Goal: Task Accomplishment & Management: Use online tool/utility

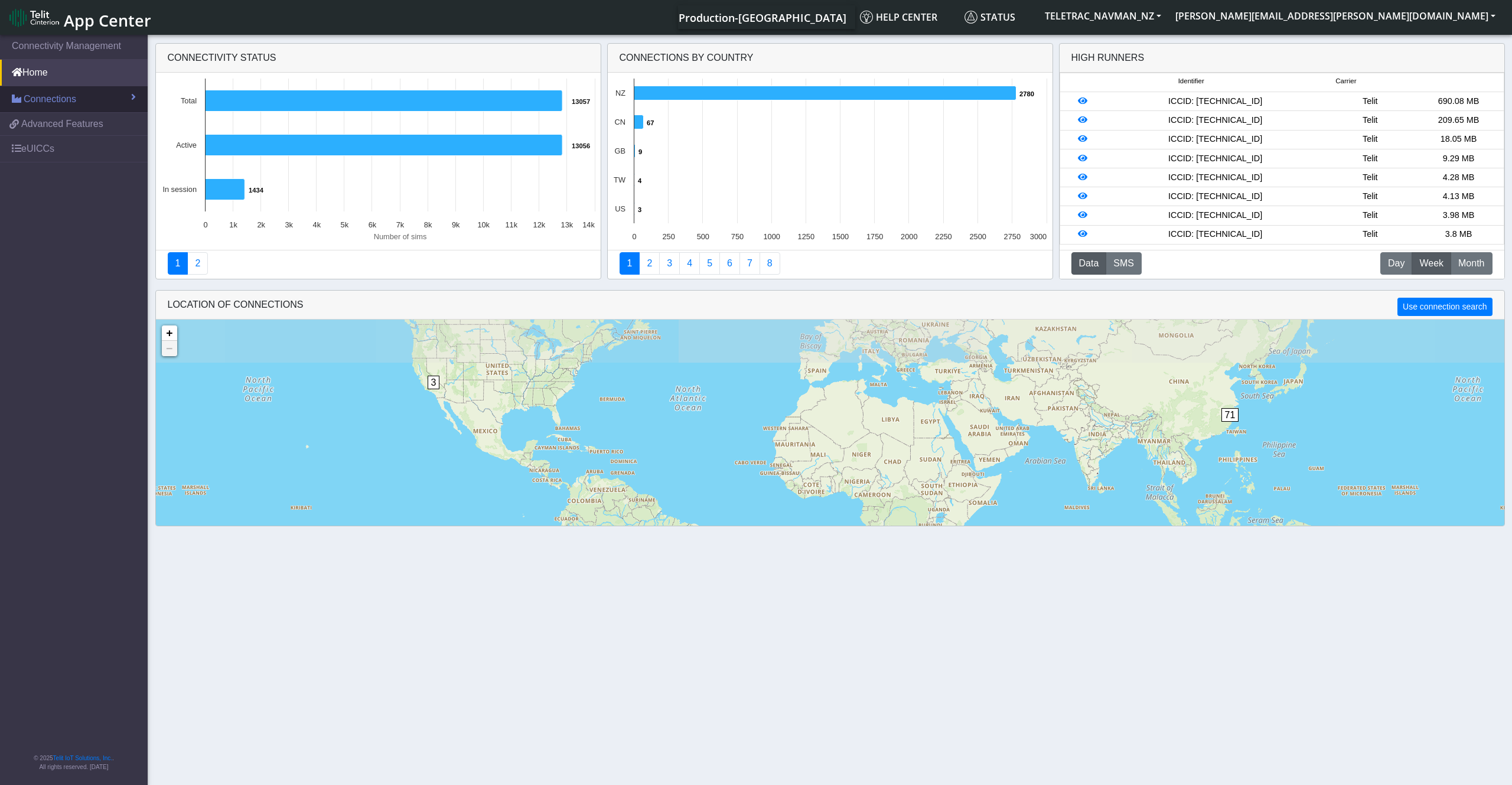
click at [55, 102] on span "Connections" at bounding box center [50, 98] width 53 height 14
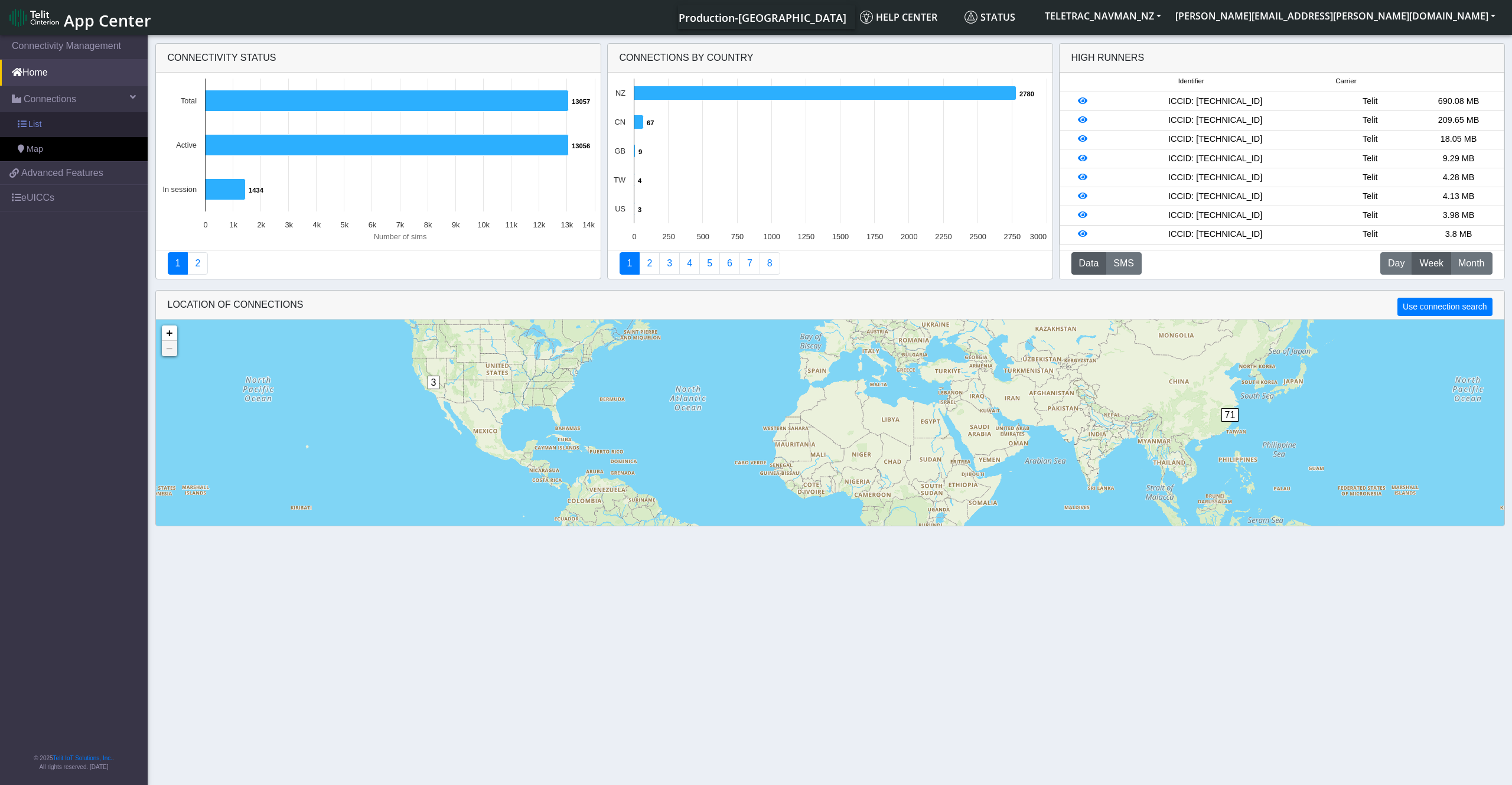
click at [64, 124] on link "List" at bounding box center [73, 125] width 147 height 25
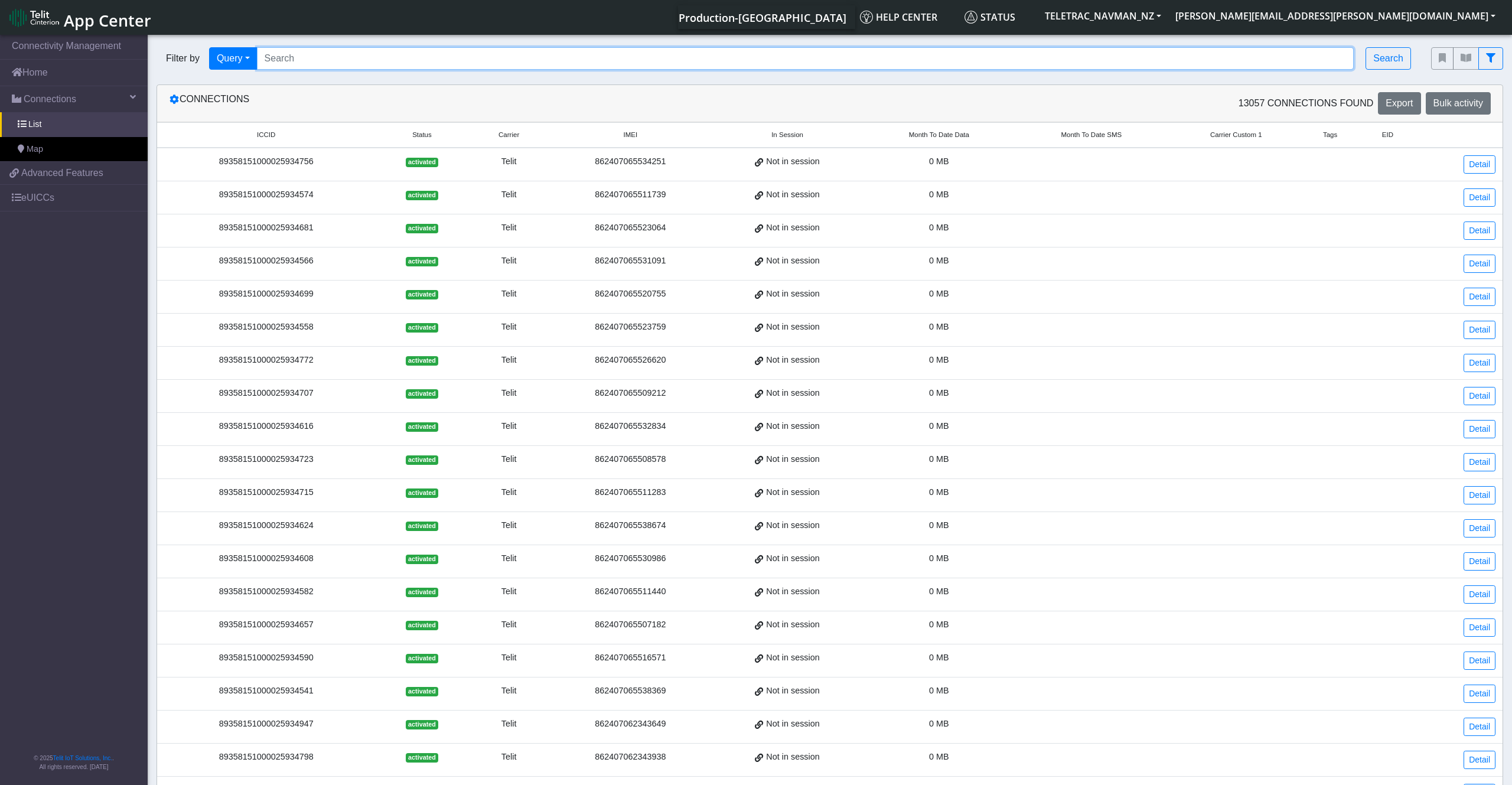
click at [327, 58] on input "Search..." at bounding box center [805, 59] width 1097 height 22
type input "89358151000025928618"
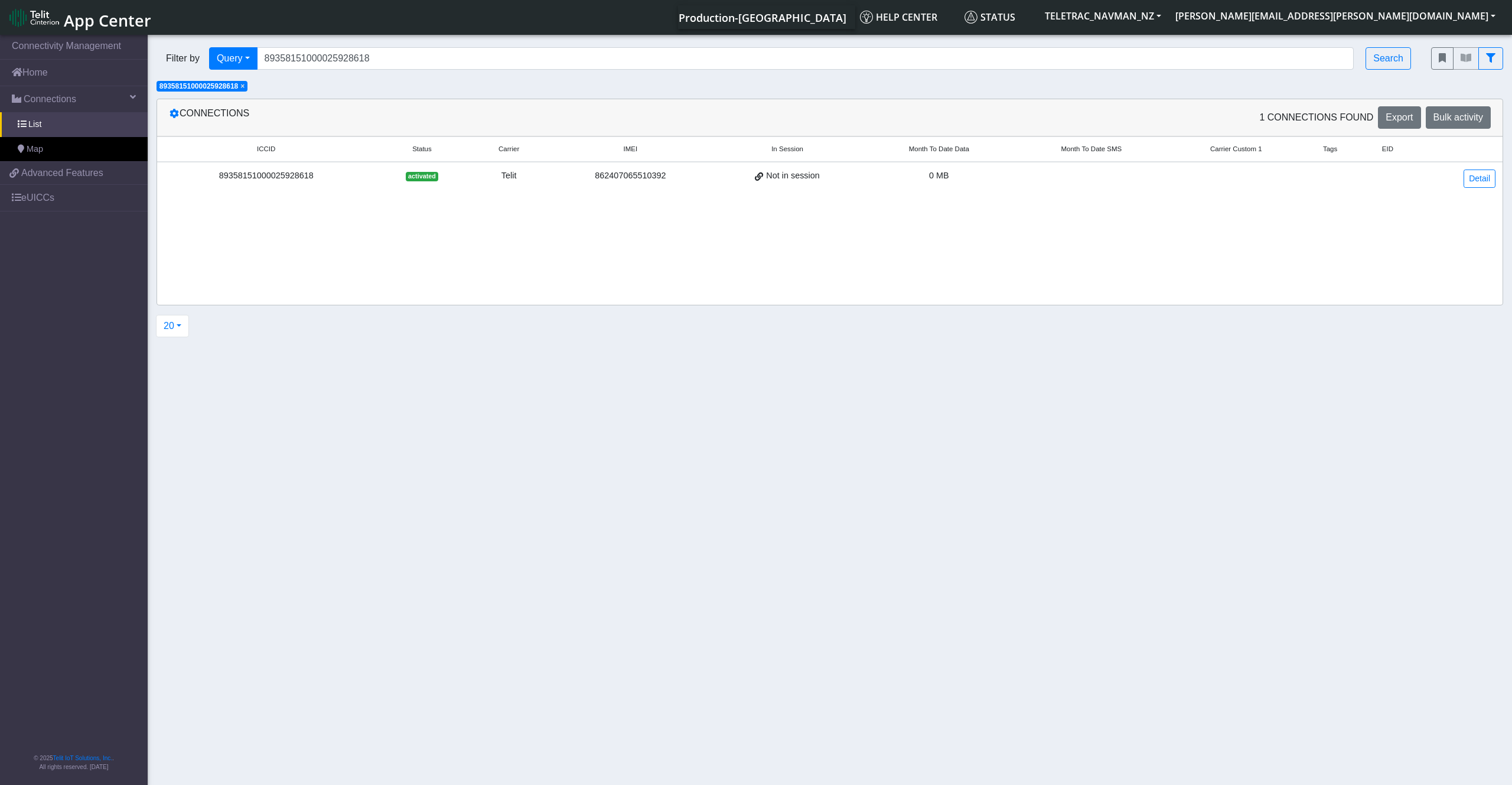
click at [302, 176] on div "89358151000025928618" at bounding box center [266, 176] width 203 height 13
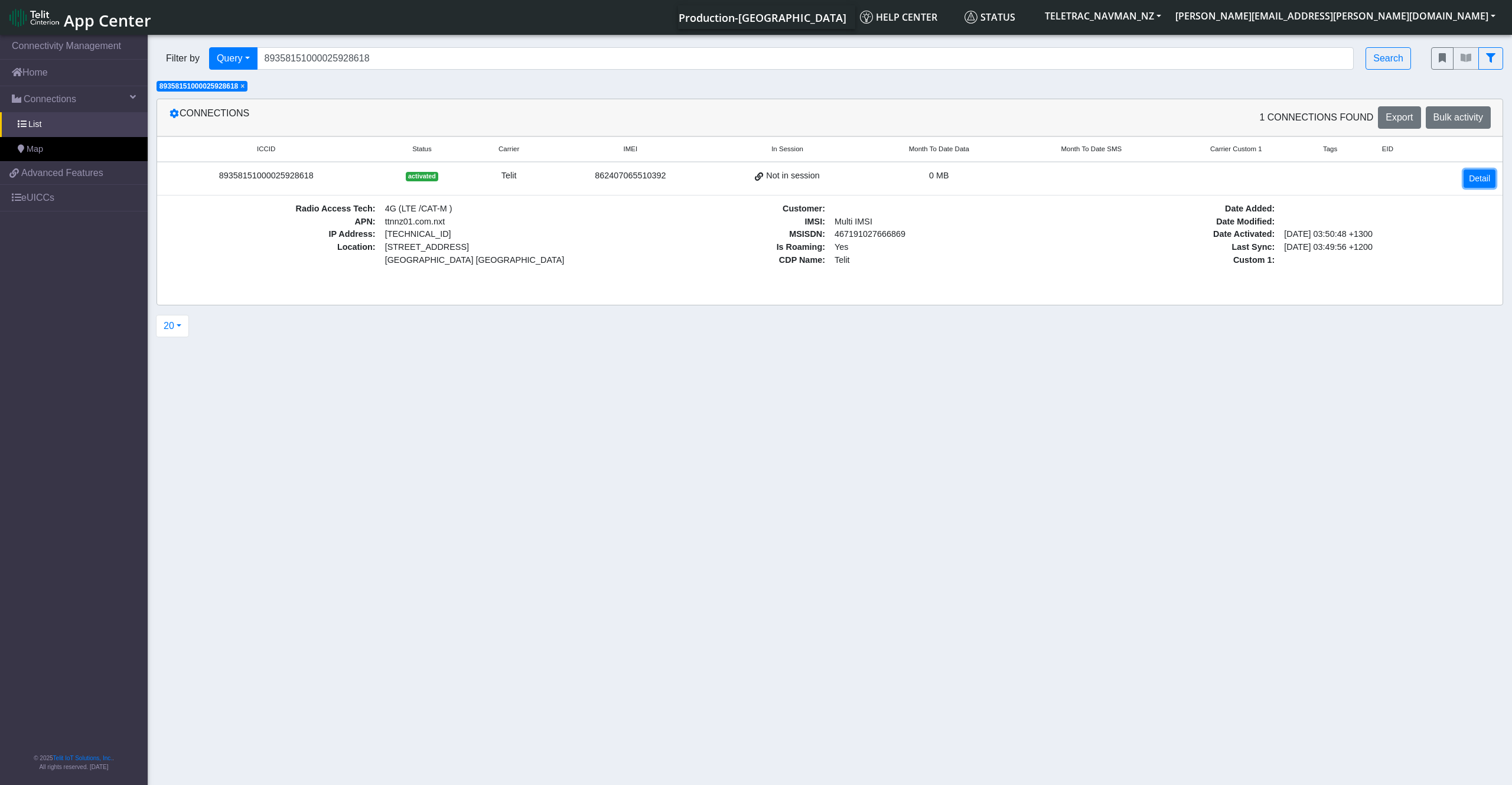
click at [1472, 176] on link "Detail" at bounding box center [1479, 179] width 32 height 19
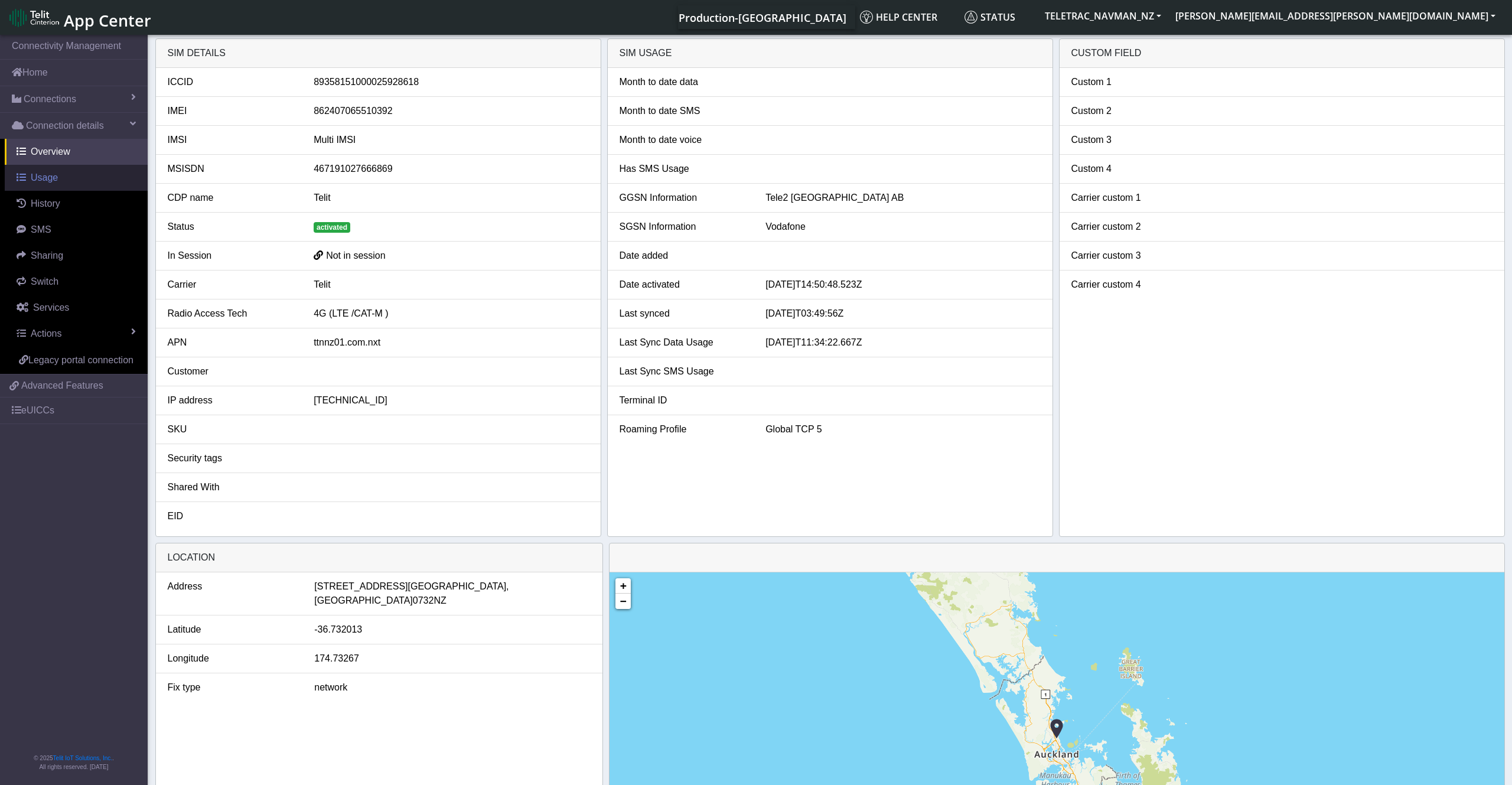
click at [55, 179] on span "Usage" at bounding box center [44, 177] width 27 height 10
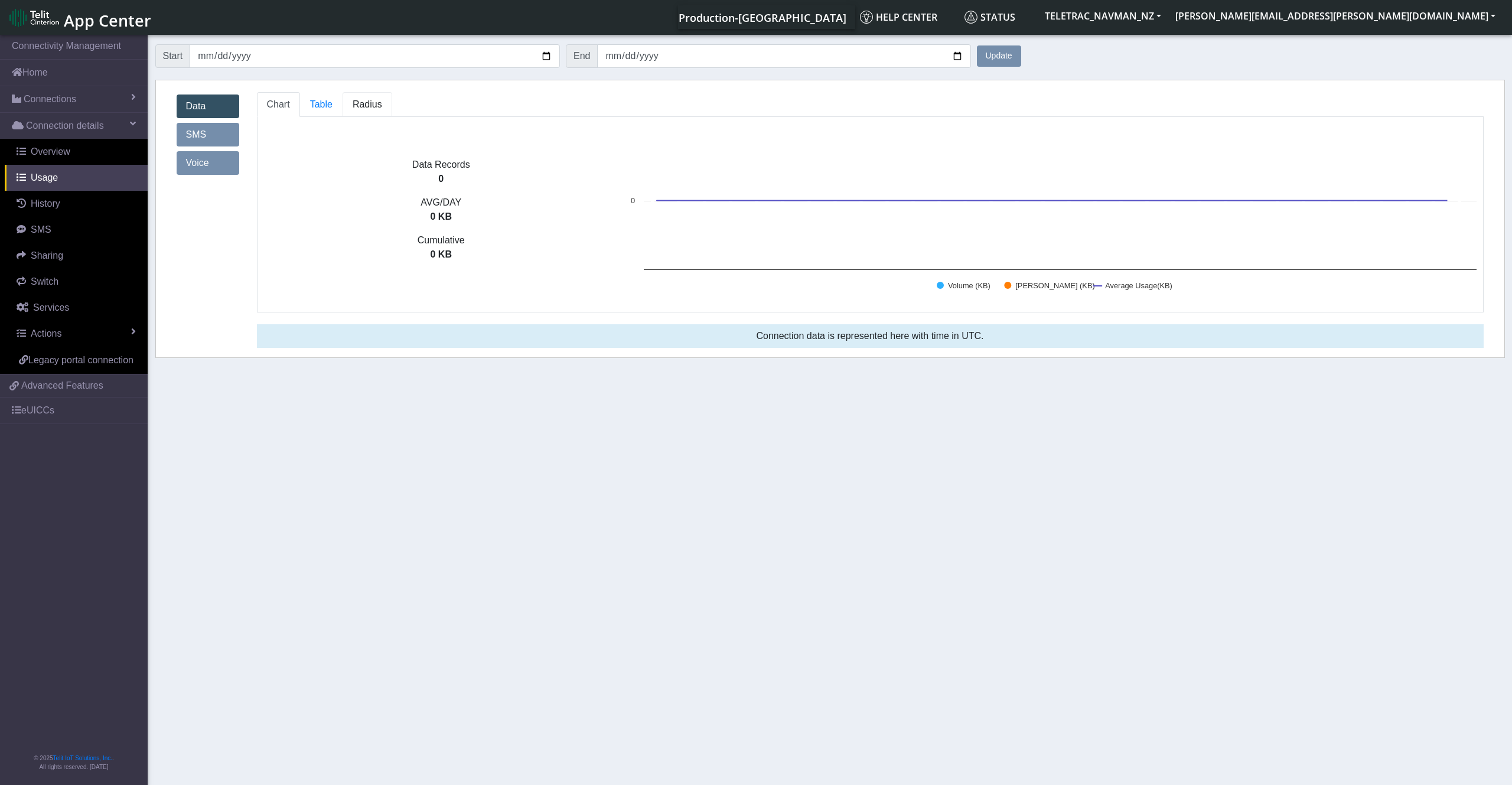
click at [362, 108] on span "Radius" at bounding box center [367, 104] width 30 height 10
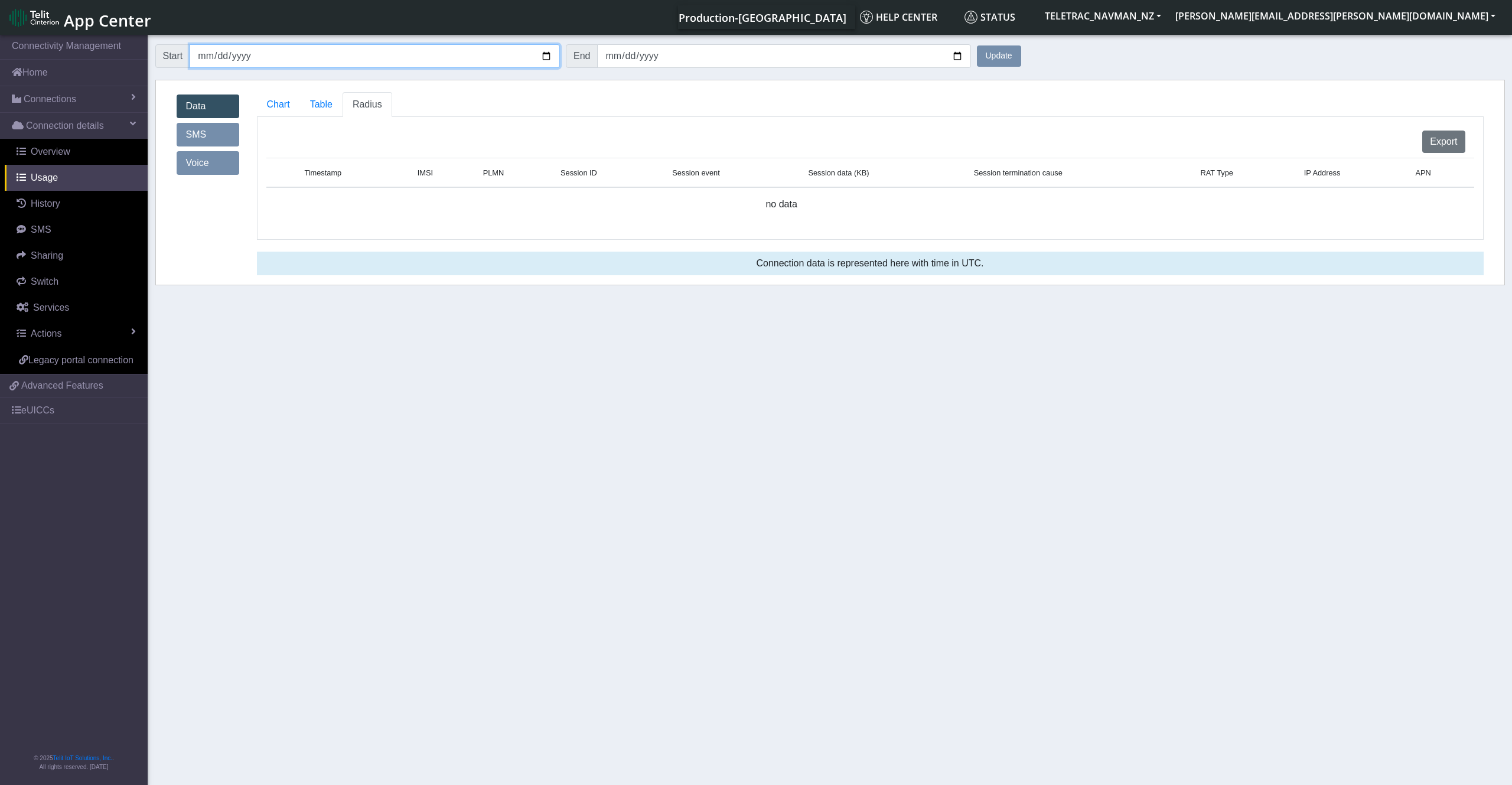
click at [209, 54] on input "[DATE]" at bounding box center [375, 56] width 371 height 24
click at [221, 58] on input "[DATE]" at bounding box center [375, 56] width 371 height 24
click at [544, 54] on input "[DATE]" at bounding box center [375, 56] width 371 height 24
type input "[DATE]"
click at [995, 56] on button "Update" at bounding box center [999, 56] width 44 height 21
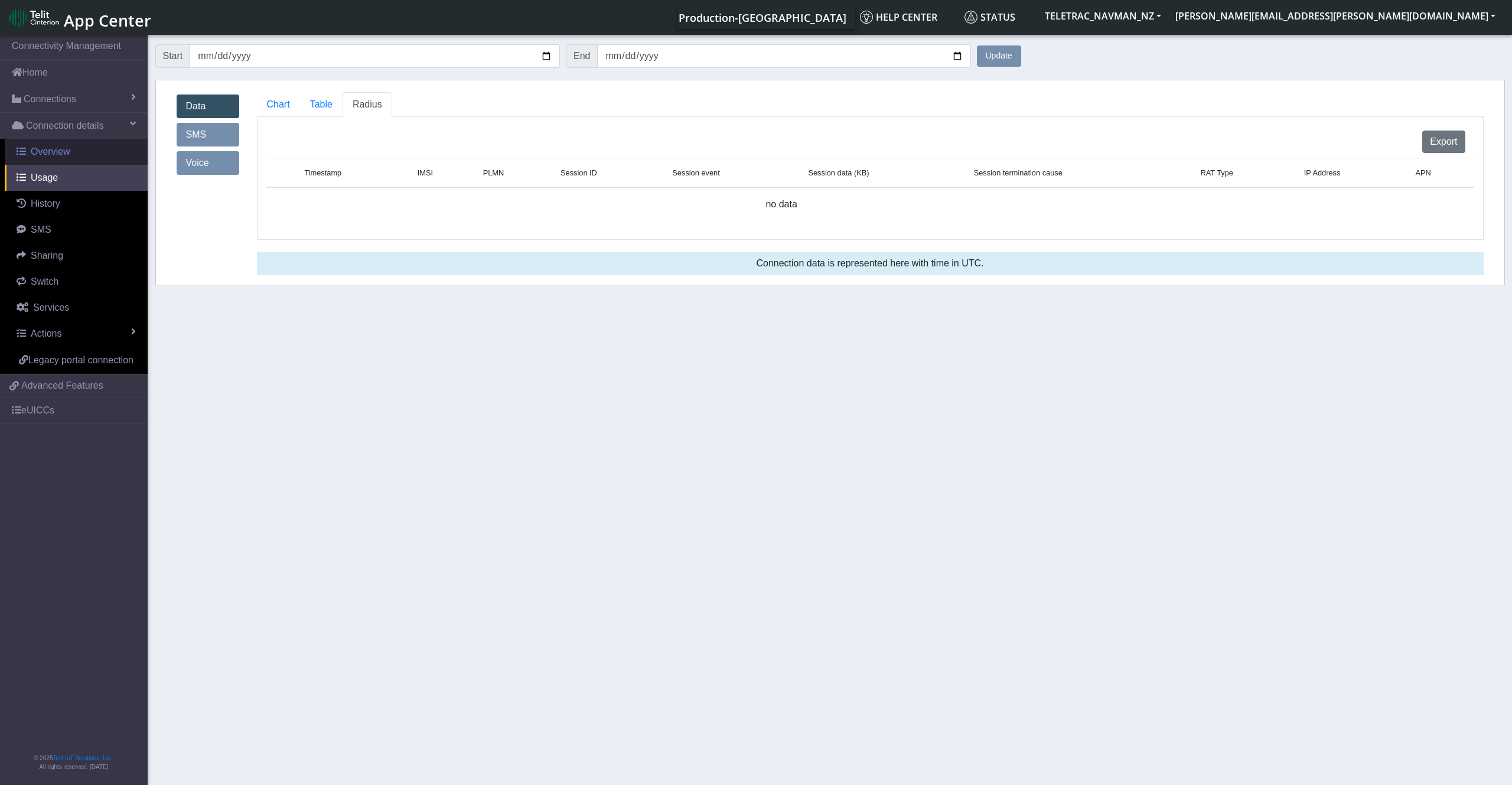
click at [55, 155] on span "Overview" at bounding box center [50, 151] width 40 height 10
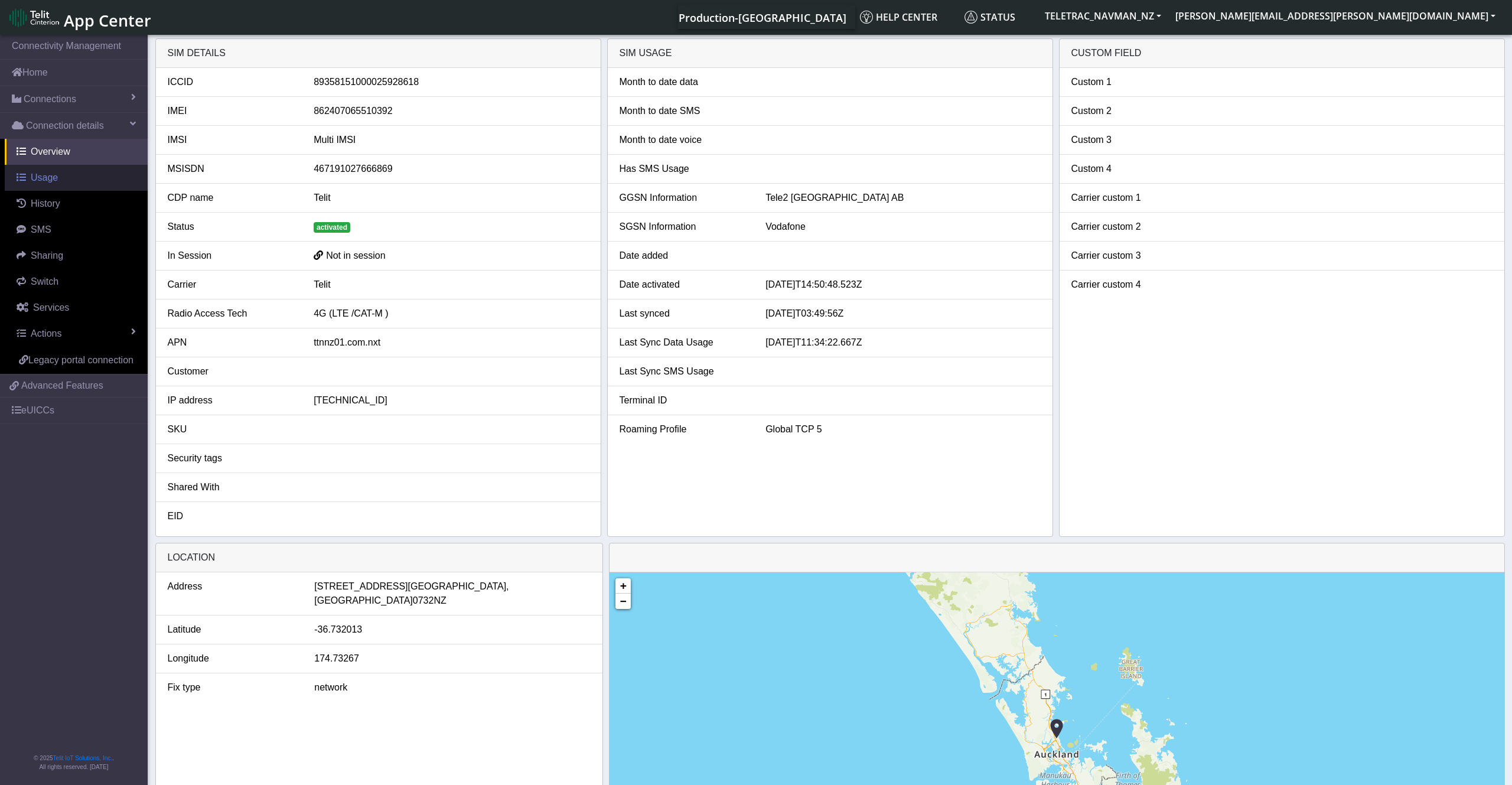
click at [83, 179] on link "Usage" at bounding box center [76, 177] width 143 height 26
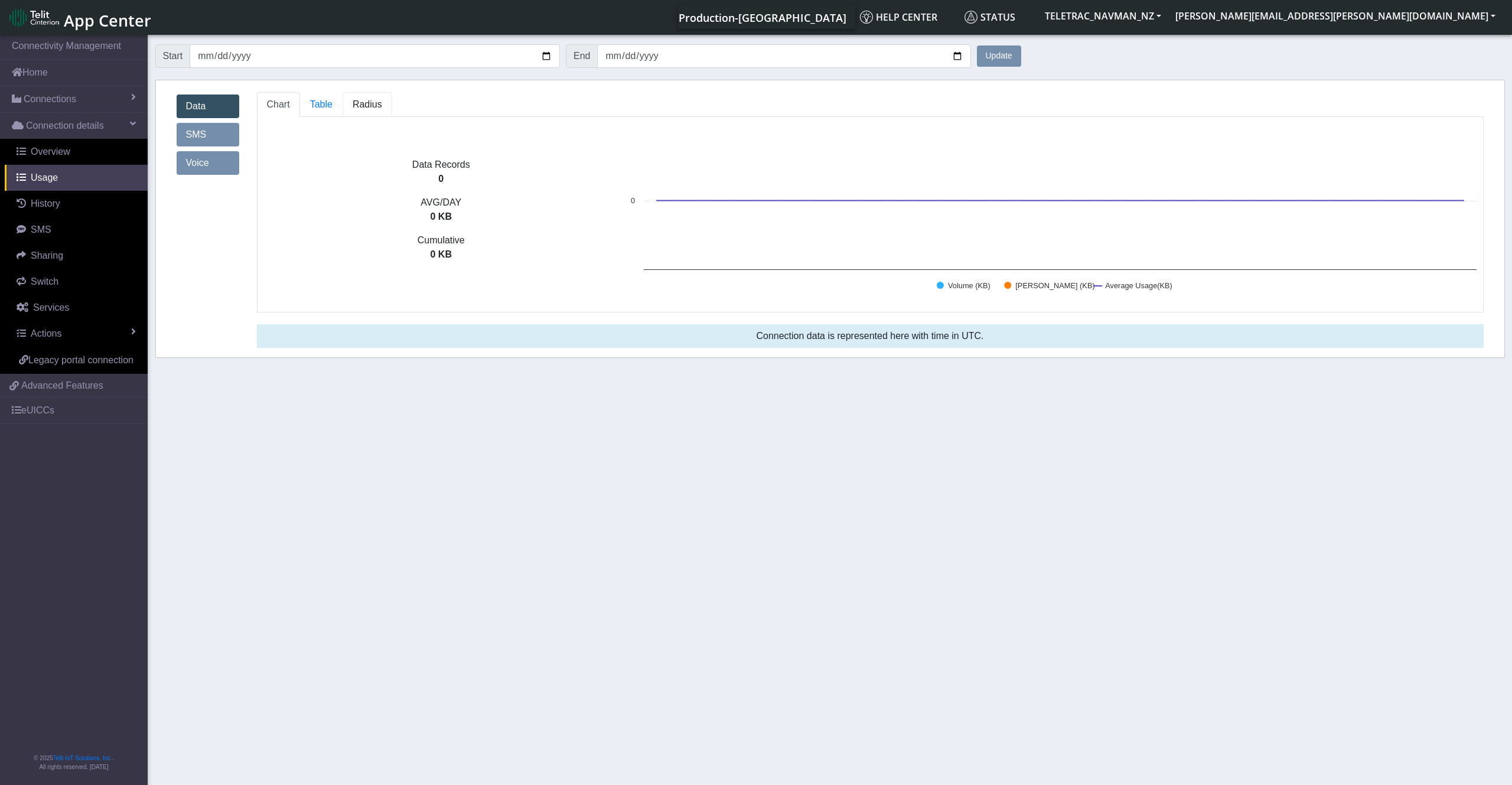
click at [365, 100] on span "Radius" at bounding box center [367, 104] width 30 height 10
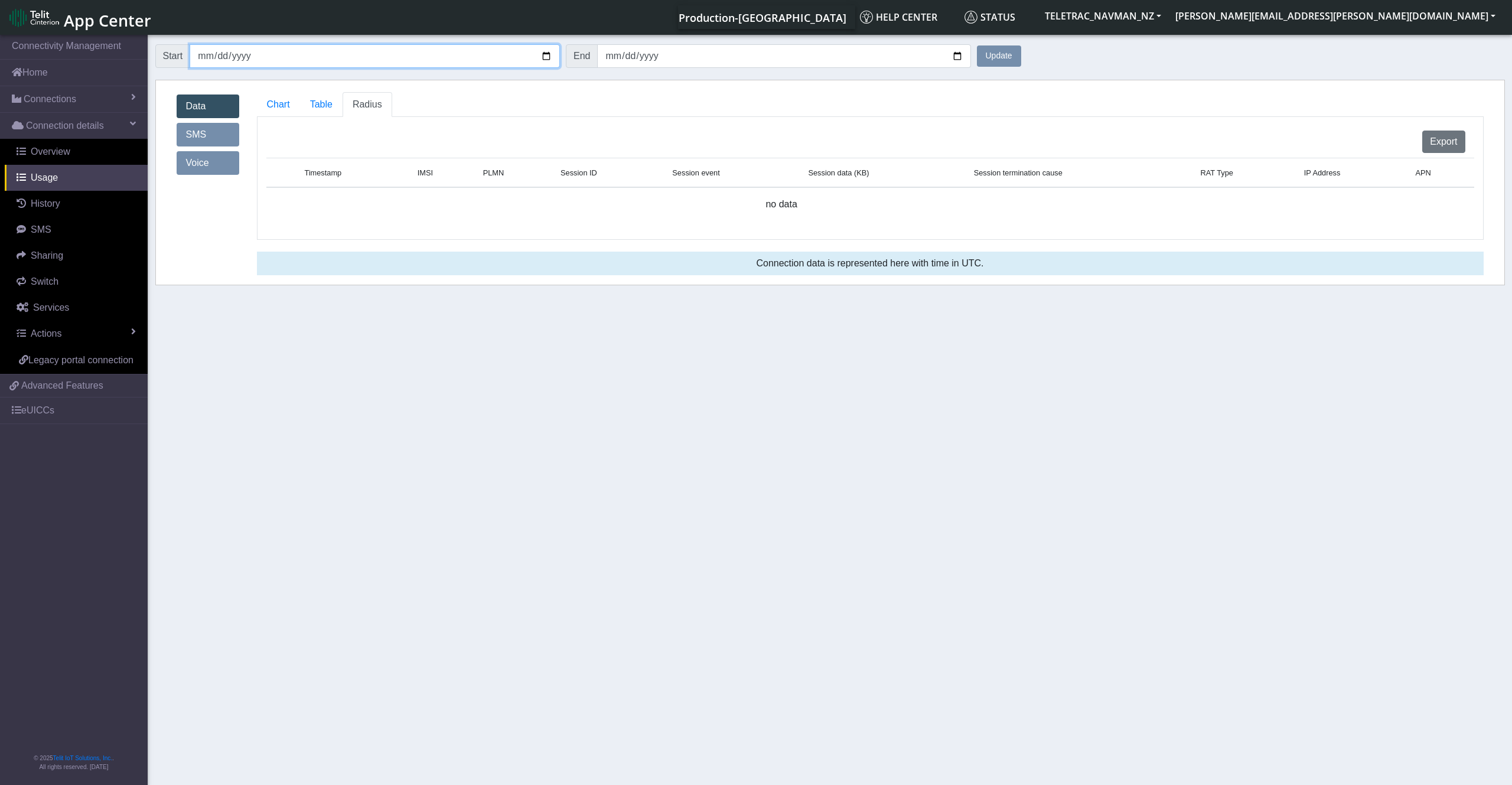
click at [201, 59] on input "[DATE]" at bounding box center [375, 56] width 371 height 24
click at [544, 59] on input "[DATE]" at bounding box center [375, 56] width 371 height 24
click at [207, 59] on input "[DATE]" at bounding box center [375, 56] width 371 height 24
click at [226, 57] on input "[DATE]" at bounding box center [375, 56] width 371 height 24
click at [545, 48] on input "[DATE]" at bounding box center [375, 56] width 371 height 24
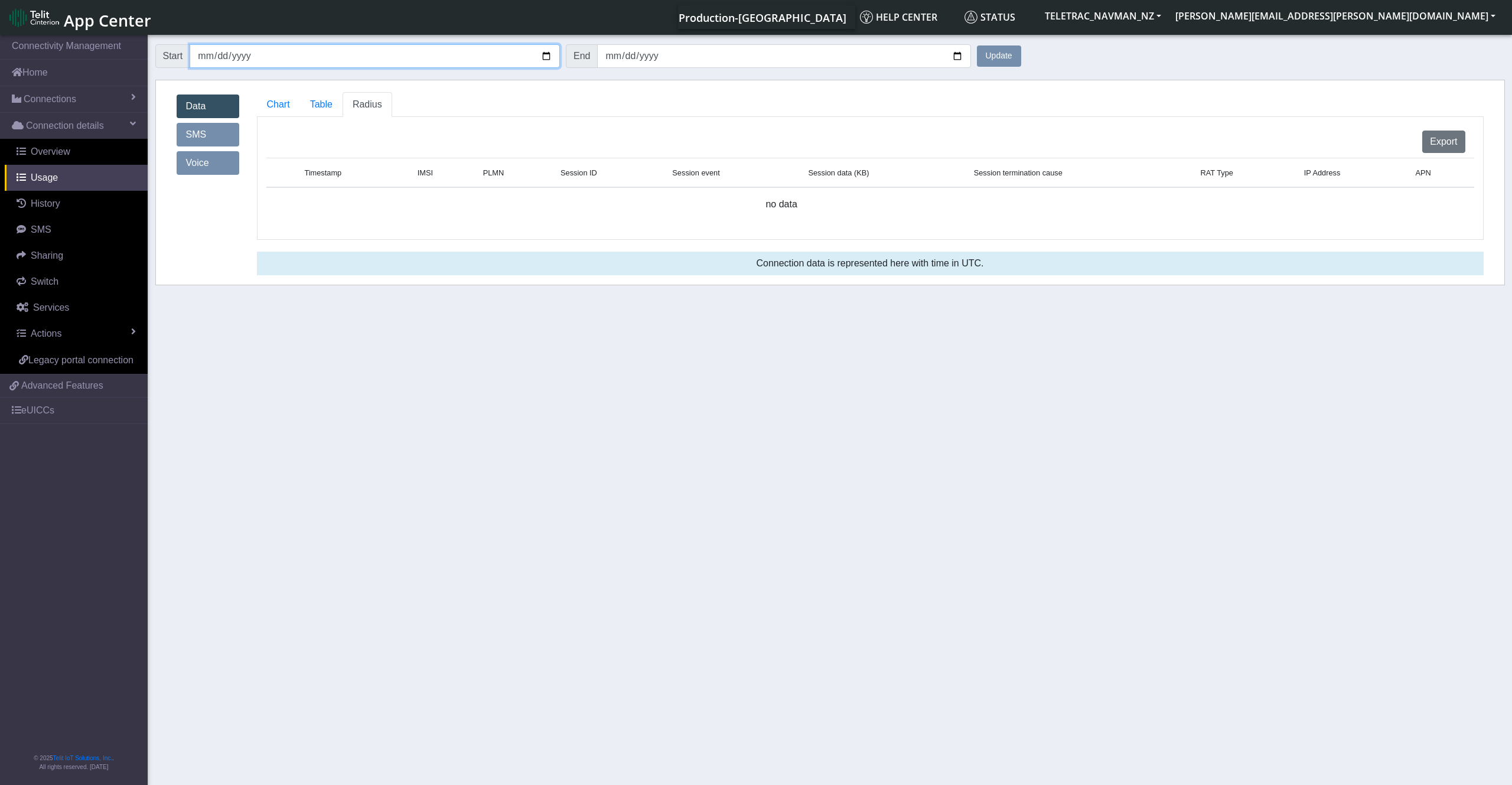
click at [545, 50] on input "[DATE]" at bounding box center [375, 56] width 371 height 24
click at [544, 57] on input "[DATE]" at bounding box center [375, 56] width 371 height 24
type input "[DATE]"
click at [1008, 58] on button "Update" at bounding box center [999, 56] width 44 height 21
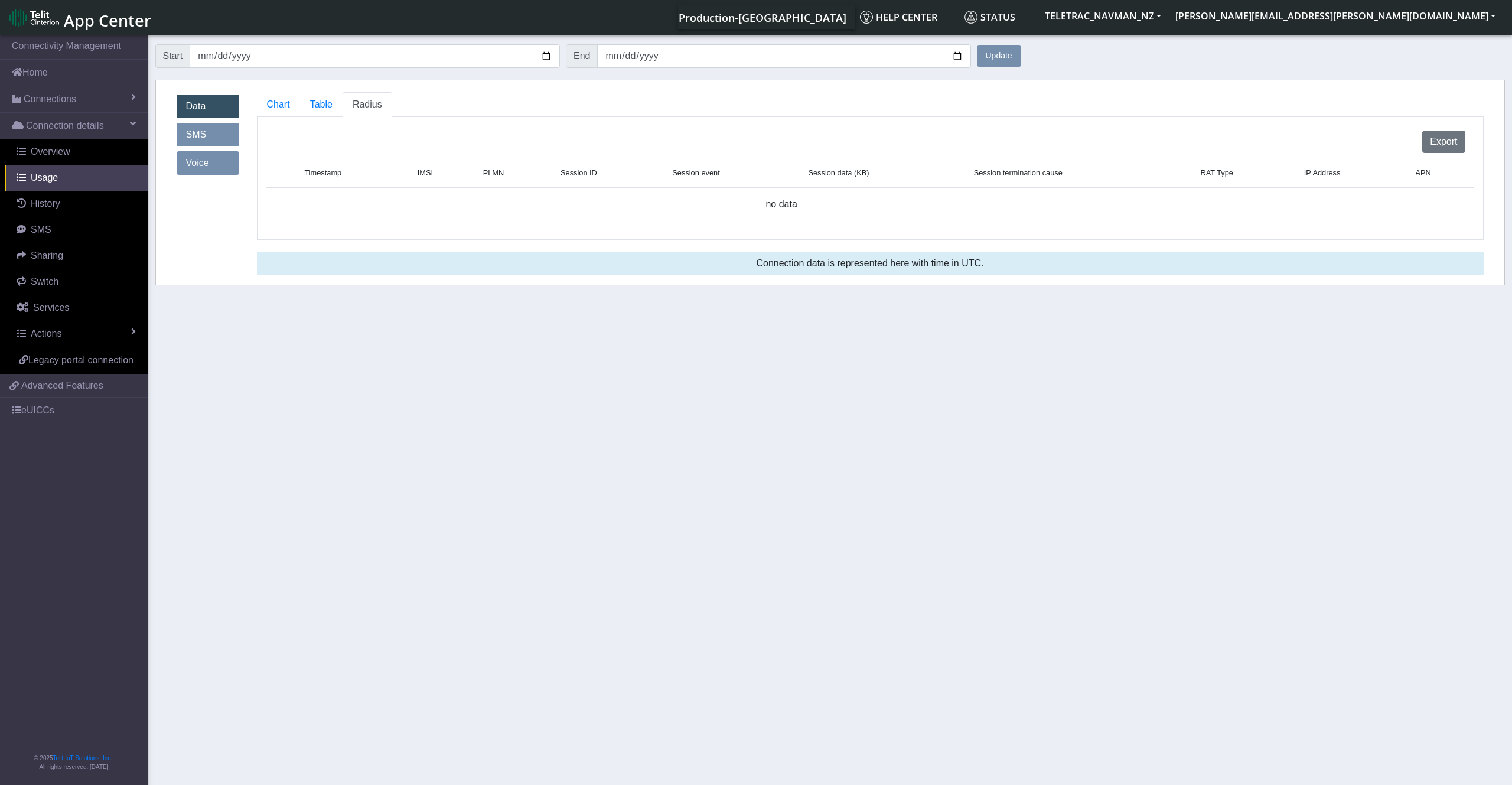
click at [1004, 56] on button "Update" at bounding box center [999, 56] width 44 height 21
click at [1003, 56] on button "Update" at bounding box center [999, 56] width 44 height 21
click at [1001, 56] on button "Update" at bounding box center [999, 56] width 44 height 21
click at [995, 56] on button "Update" at bounding box center [999, 56] width 44 height 21
drag, startPoint x: 995, startPoint y: 56, endPoint x: 990, endPoint y: 57, distance: 5.1
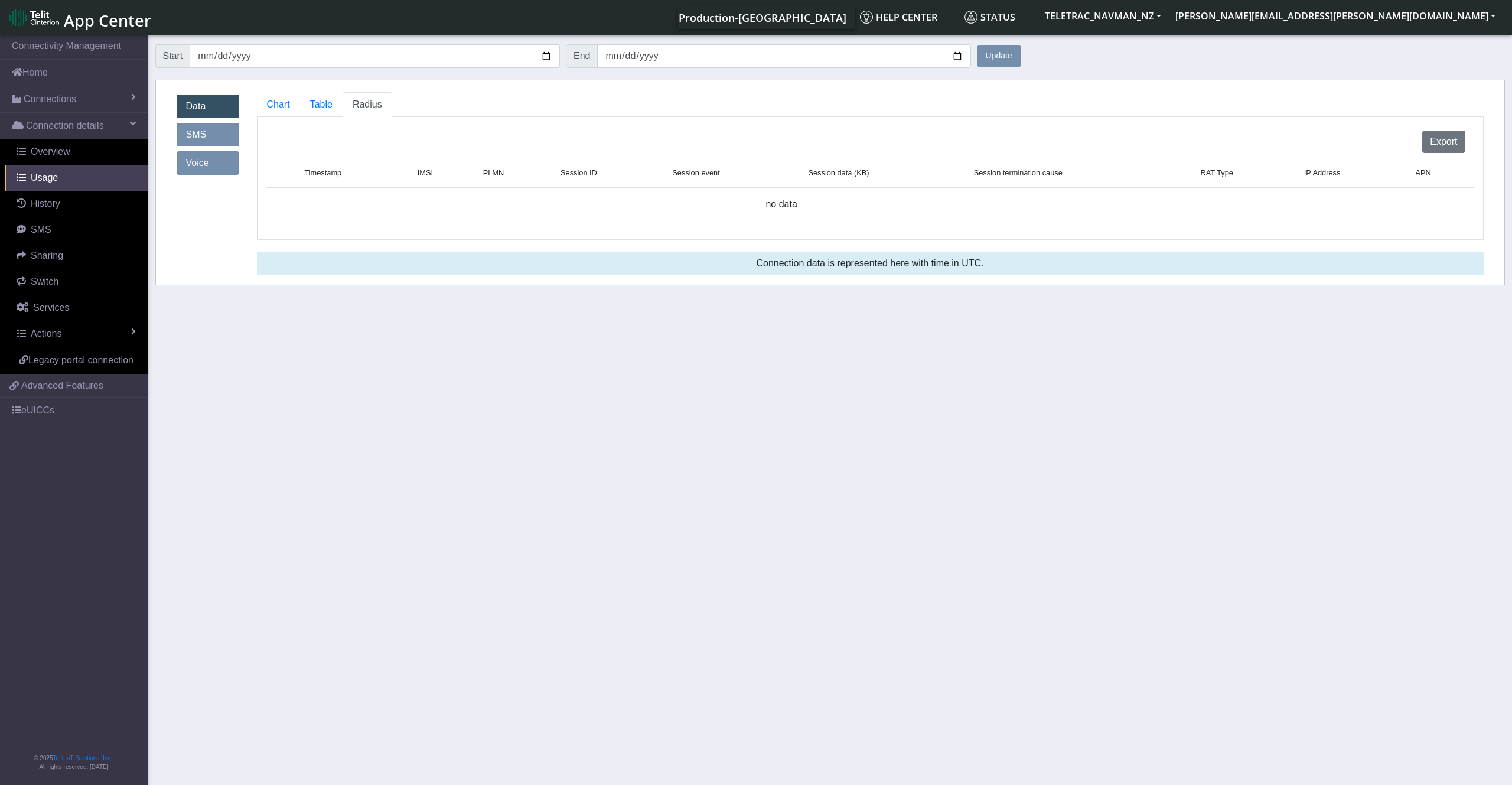
click at [990, 57] on button "Update" at bounding box center [999, 56] width 44 height 21
click at [990, 57] on button "Update" at bounding box center [999, 56] width 44 height 21
click at [989, 58] on button "Update" at bounding box center [999, 56] width 44 height 21
drag, startPoint x: 989, startPoint y: 58, endPoint x: 982, endPoint y: 69, distance: 13.0
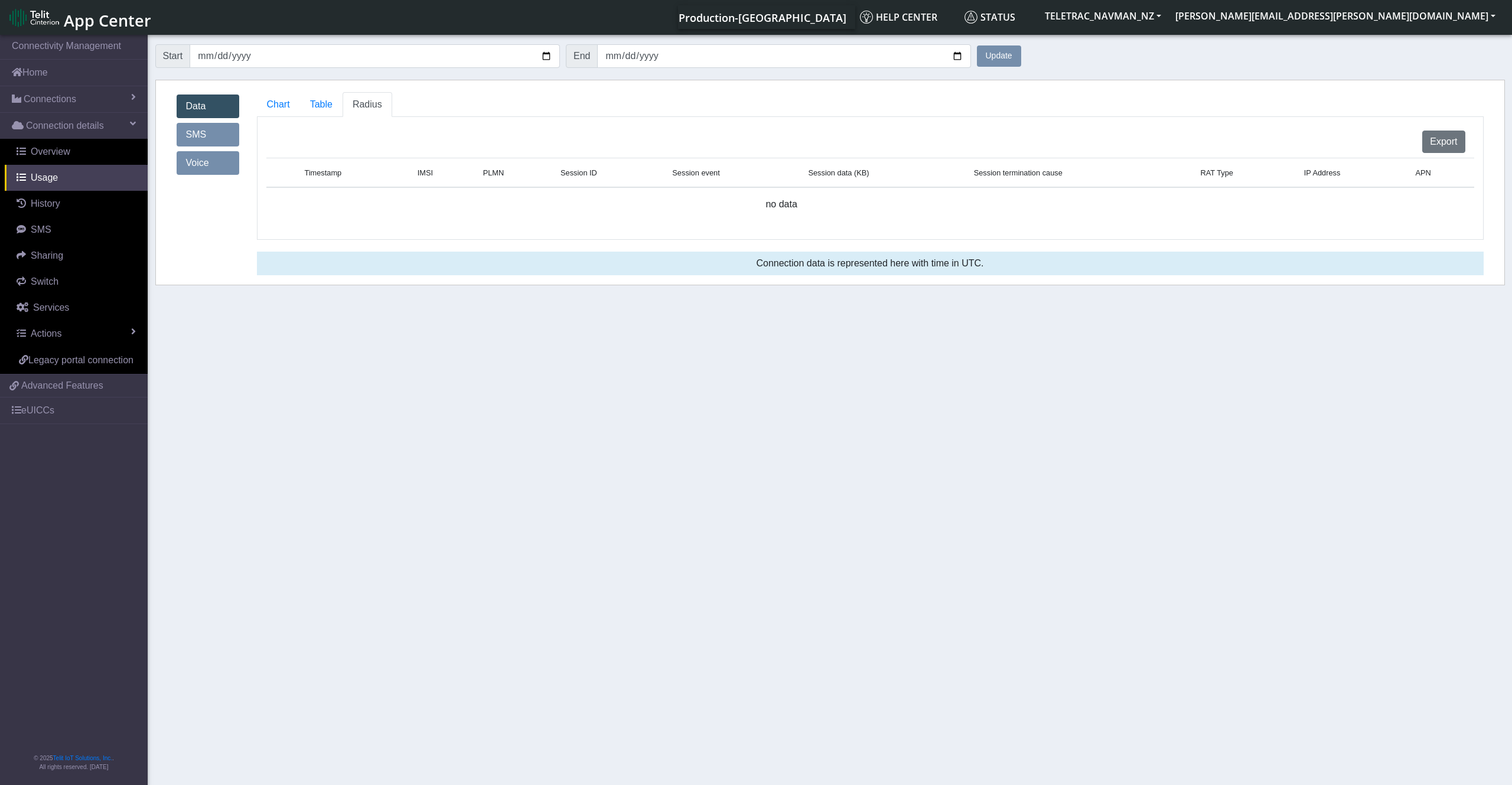
click at [981, 70] on form "Start [DATE] End [DATE] Update" at bounding box center [830, 56] width 1350 height 36
click at [668, 59] on input "[DATE]" at bounding box center [783, 56] width 373 height 24
click at [961, 58] on input "[DATE]" at bounding box center [783, 56] width 373 height 24
click at [1007, 49] on button "Update" at bounding box center [999, 56] width 44 height 21
click at [997, 59] on button "Update" at bounding box center [999, 56] width 44 height 21
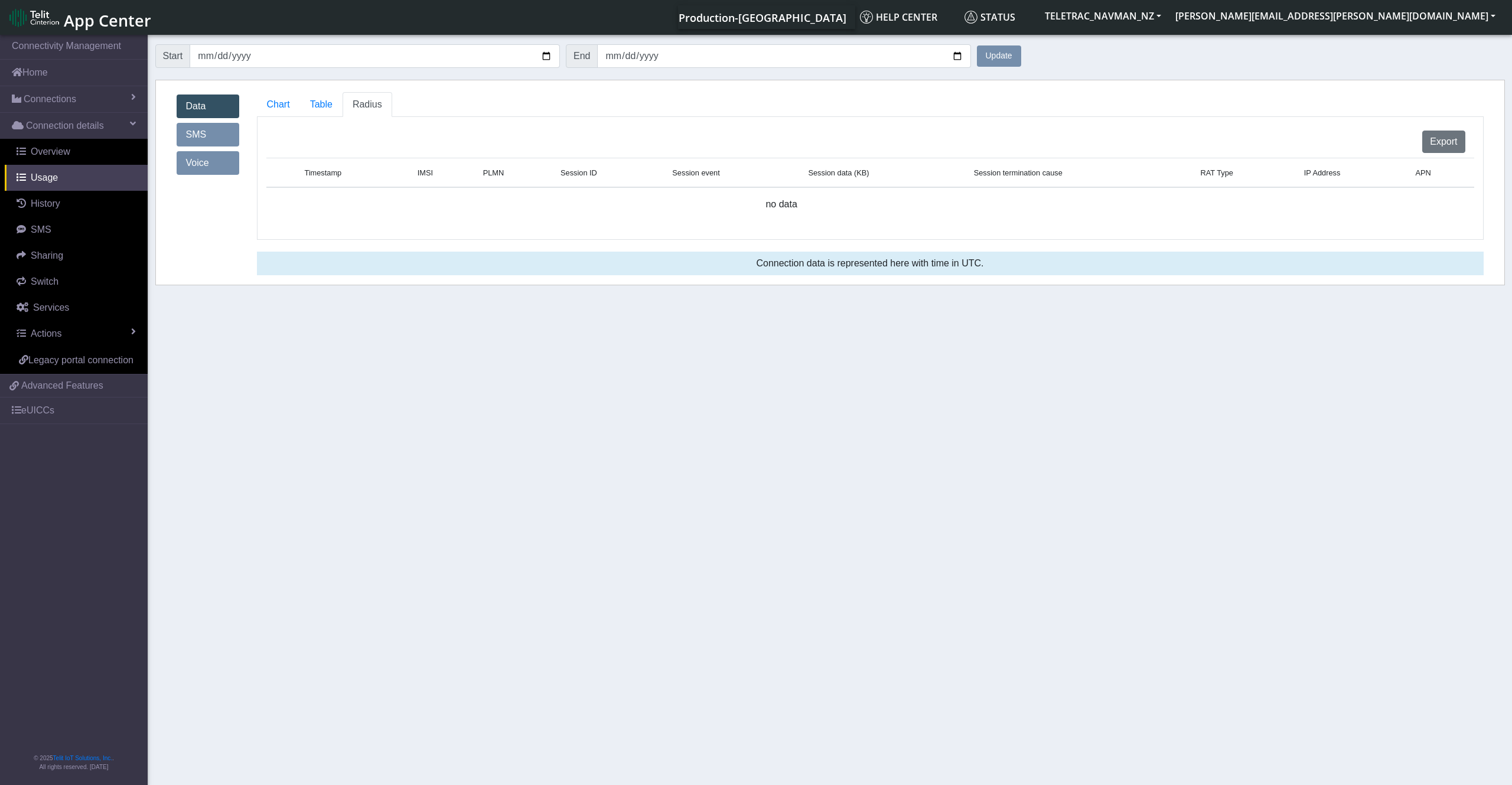
click at [996, 59] on button "Update" at bounding box center [999, 56] width 44 height 21
click at [995, 57] on button "Update" at bounding box center [999, 56] width 44 height 21
click at [992, 56] on button "Update" at bounding box center [999, 56] width 44 height 21
click at [991, 54] on button "Update" at bounding box center [999, 56] width 44 height 21
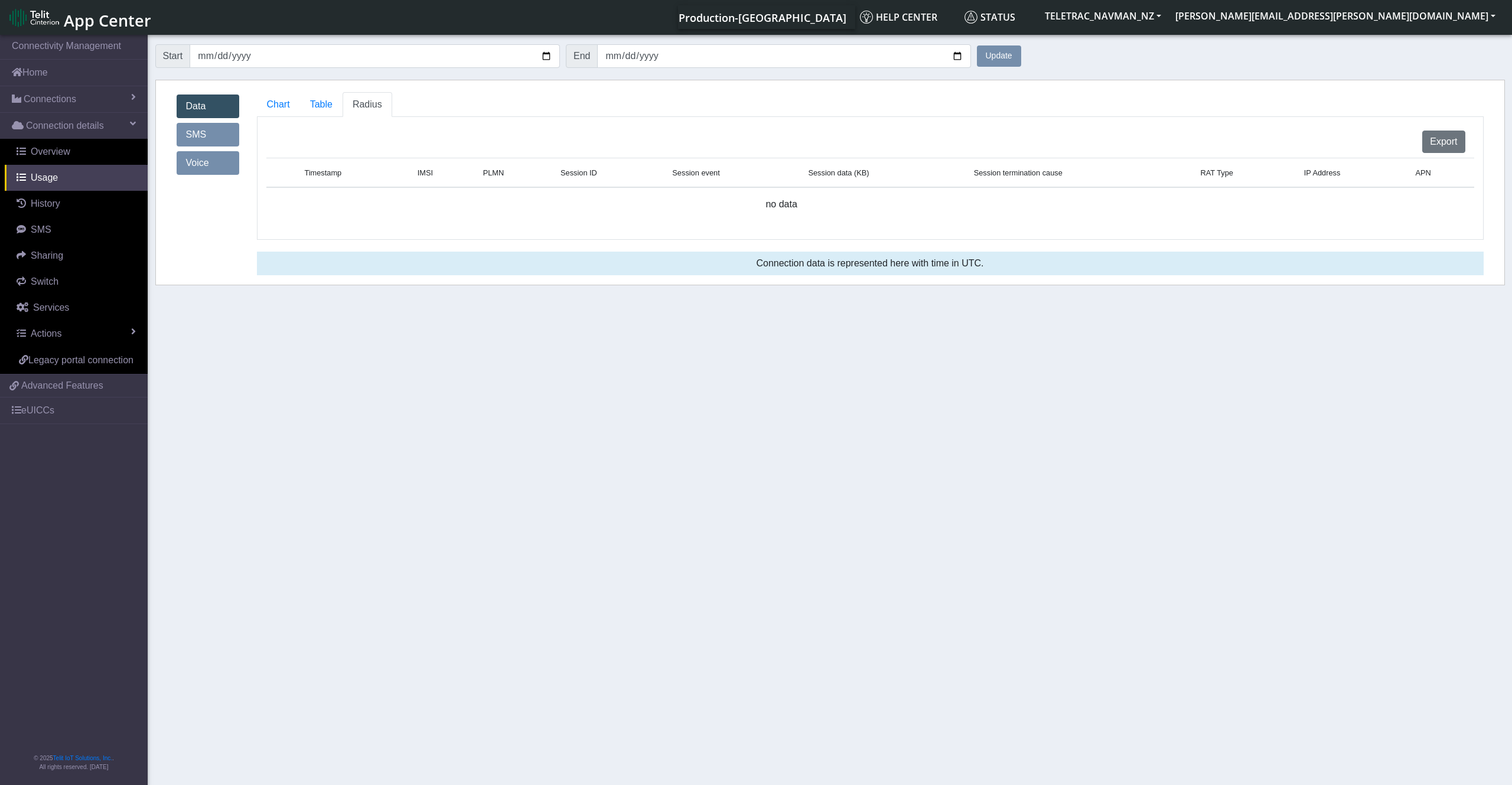
click at [993, 53] on button "Update" at bounding box center [999, 56] width 44 height 21
click at [993, 54] on button "Update" at bounding box center [999, 56] width 44 height 21
click at [993, 56] on button "Update" at bounding box center [999, 56] width 44 height 21
click at [994, 57] on button "Update" at bounding box center [999, 56] width 44 height 21
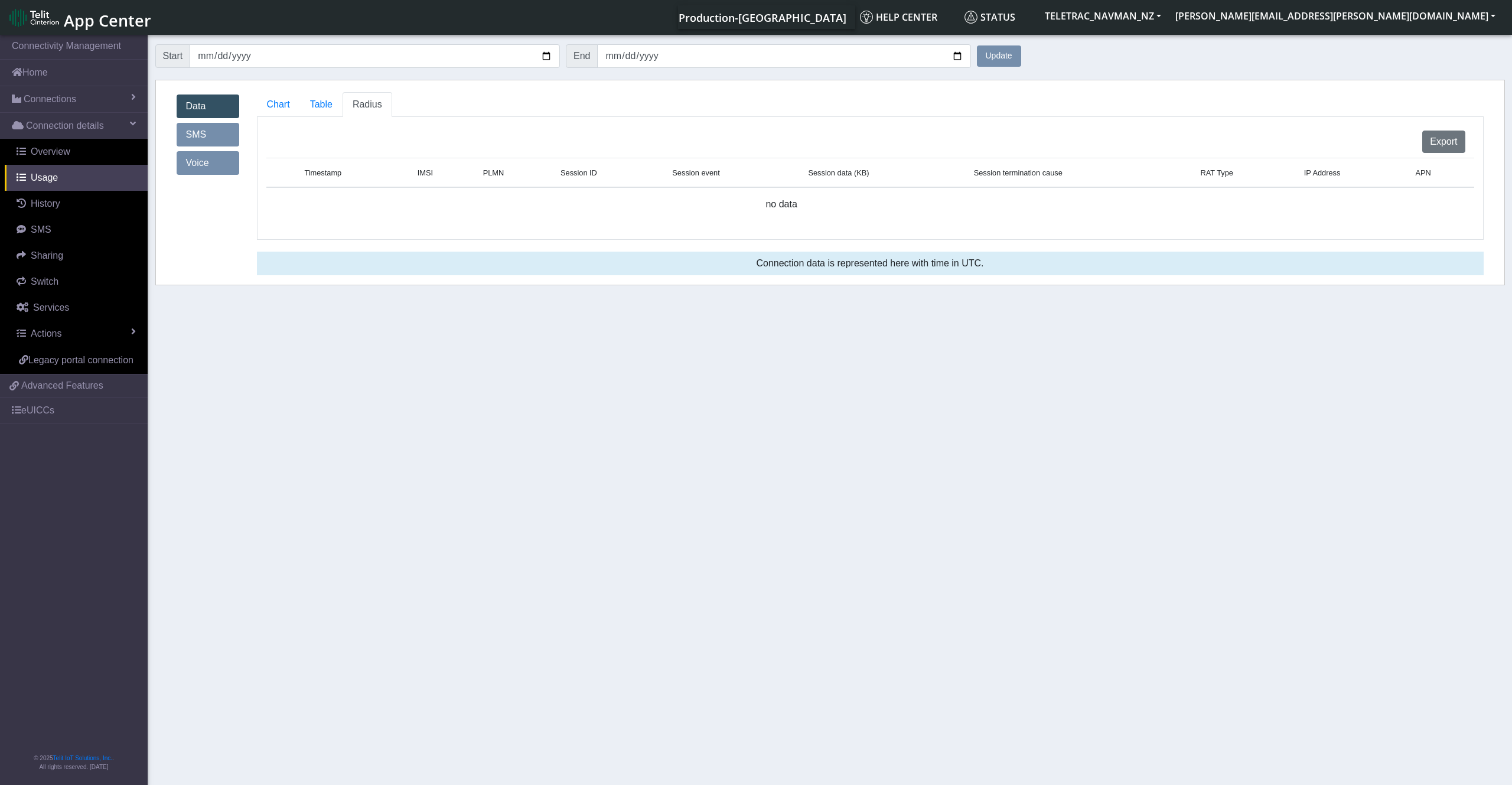
click at [994, 59] on button "Update" at bounding box center [999, 56] width 44 height 21
click at [960, 53] on input "[DATE]" at bounding box center [783, 56] width 373 height 24
click at [999, 59] on button "Update" at bounding box center [999, 56] width 44 height 21
click at [614, 59] on input "[DATE]" at bounding box center [783, 56] width 373 height 24
click at [1011, 53] on button "Update" at bounding box center [999, 56] width 44 height 21
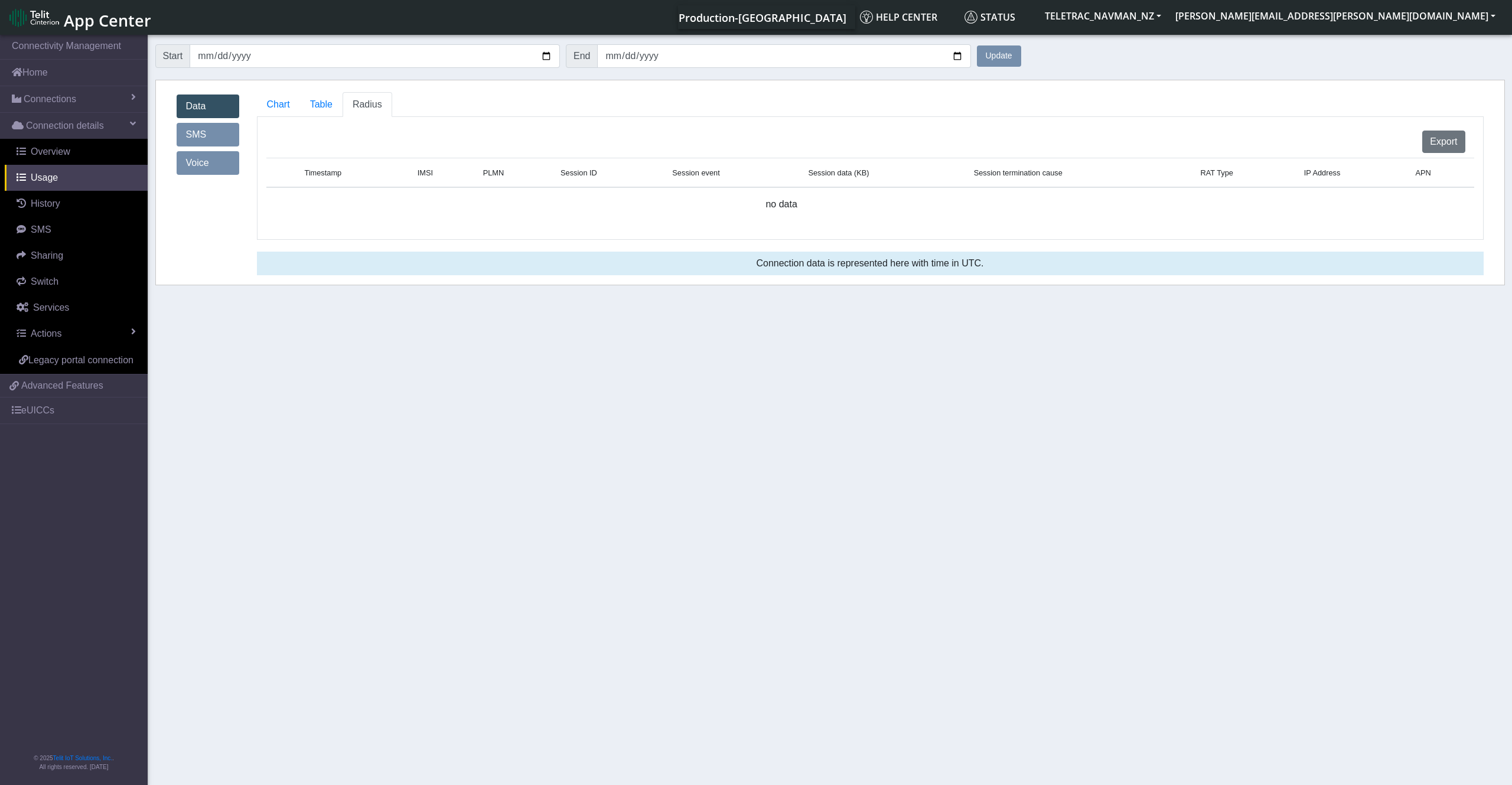
click at [1012, 53] on button "Update" at bounding box center [999, 56] width 44 height 21
click at [620, 57] on input "[DATE]" at bounding box center [783, 56] width 373 height 24
click at [963, 54] on input "[DATE]" at bounding box center [783, 56] width 373 height 24
click at [957, 56] on input "[DATE]" at bounding box center [783, 56] width 373 height 24
type input "[DATE]"
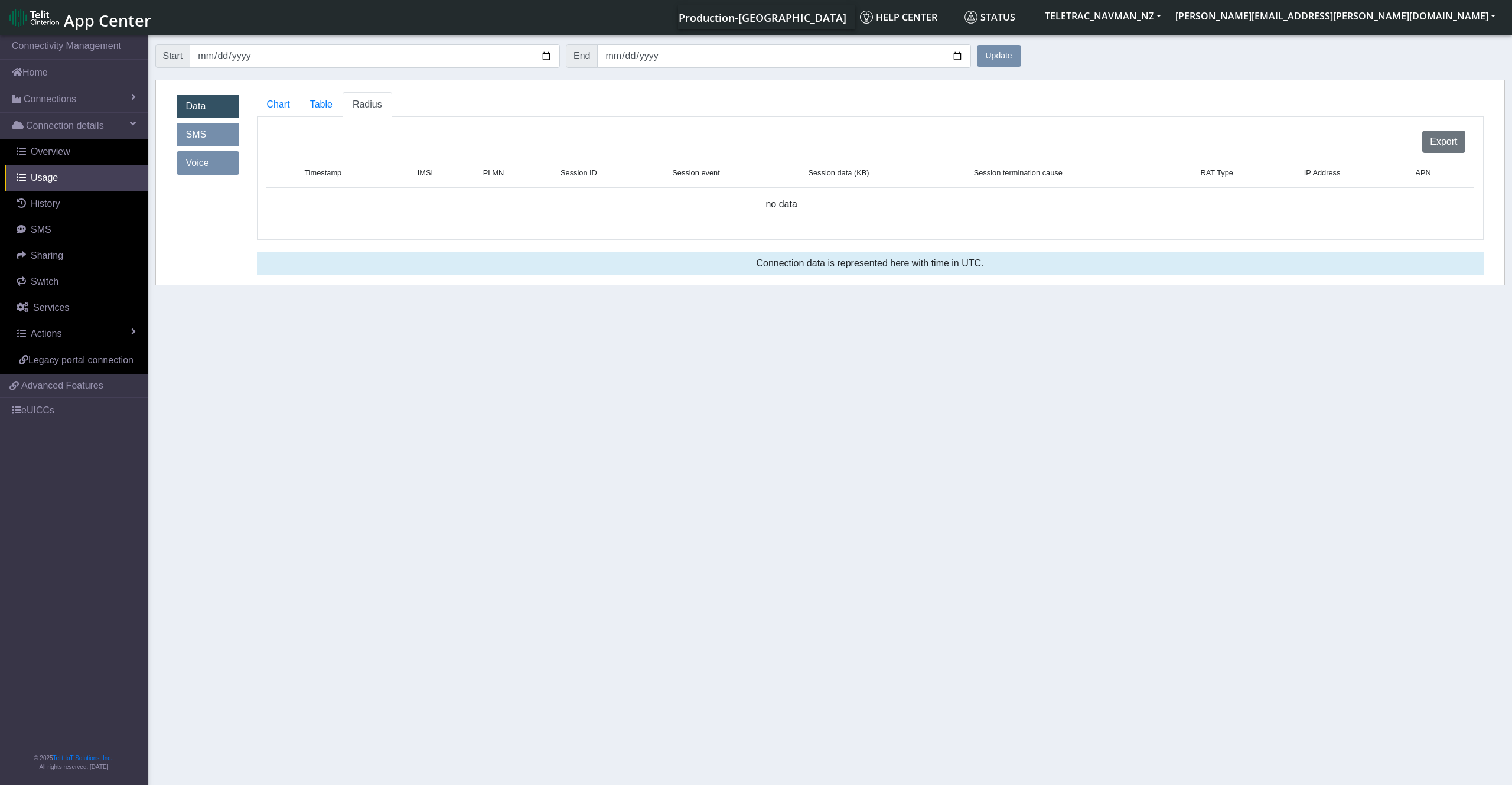
click at [1000, 54] on button "Update" at bounding box center [999, 56] width 44 height 21
click at [92, 102] on link "Connections" at bounding box center [73, 99] width 147 height 26
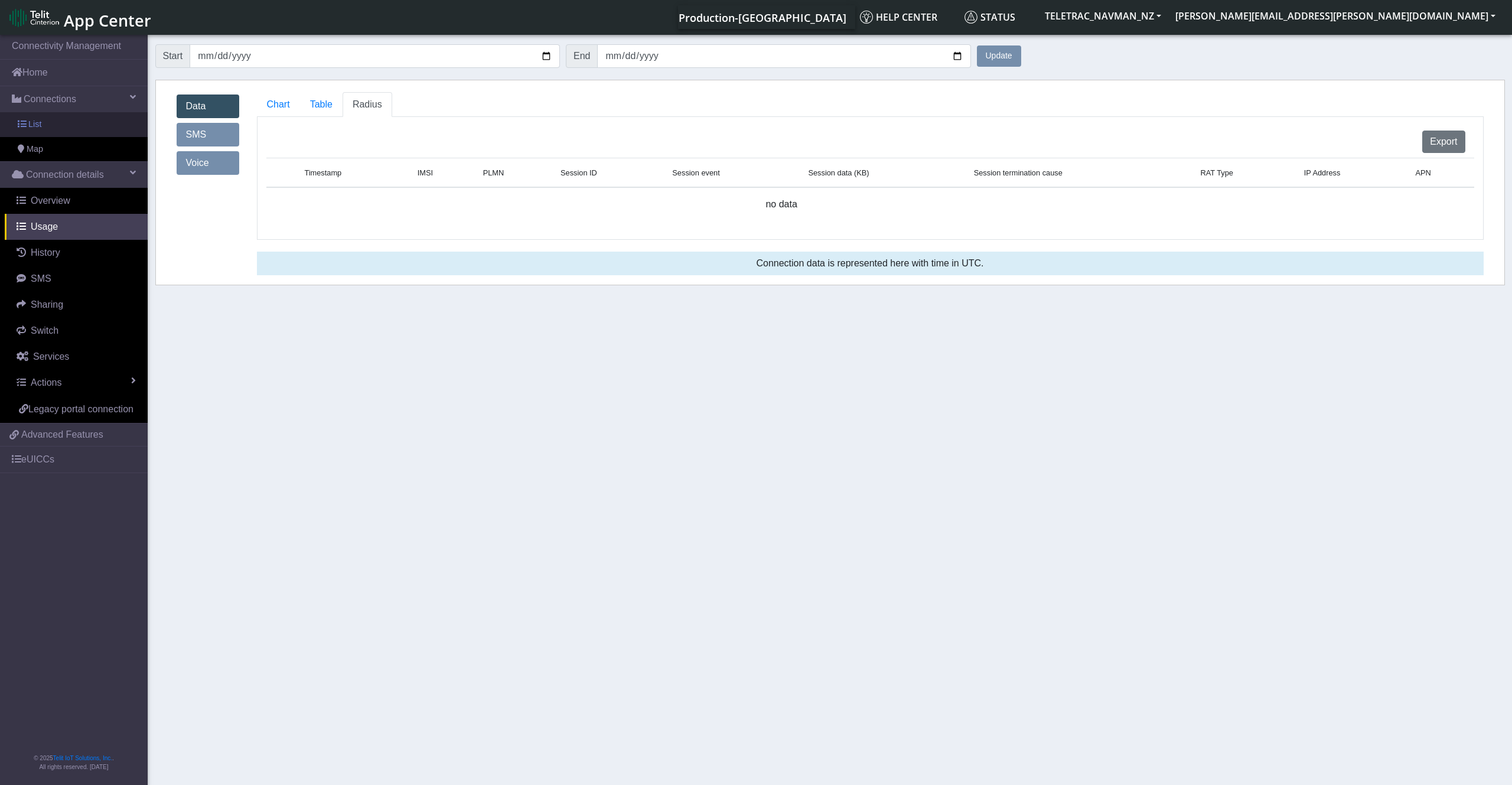
click at [82, 126] on link "List" at bounding box center [73, 125] width 147 height 25
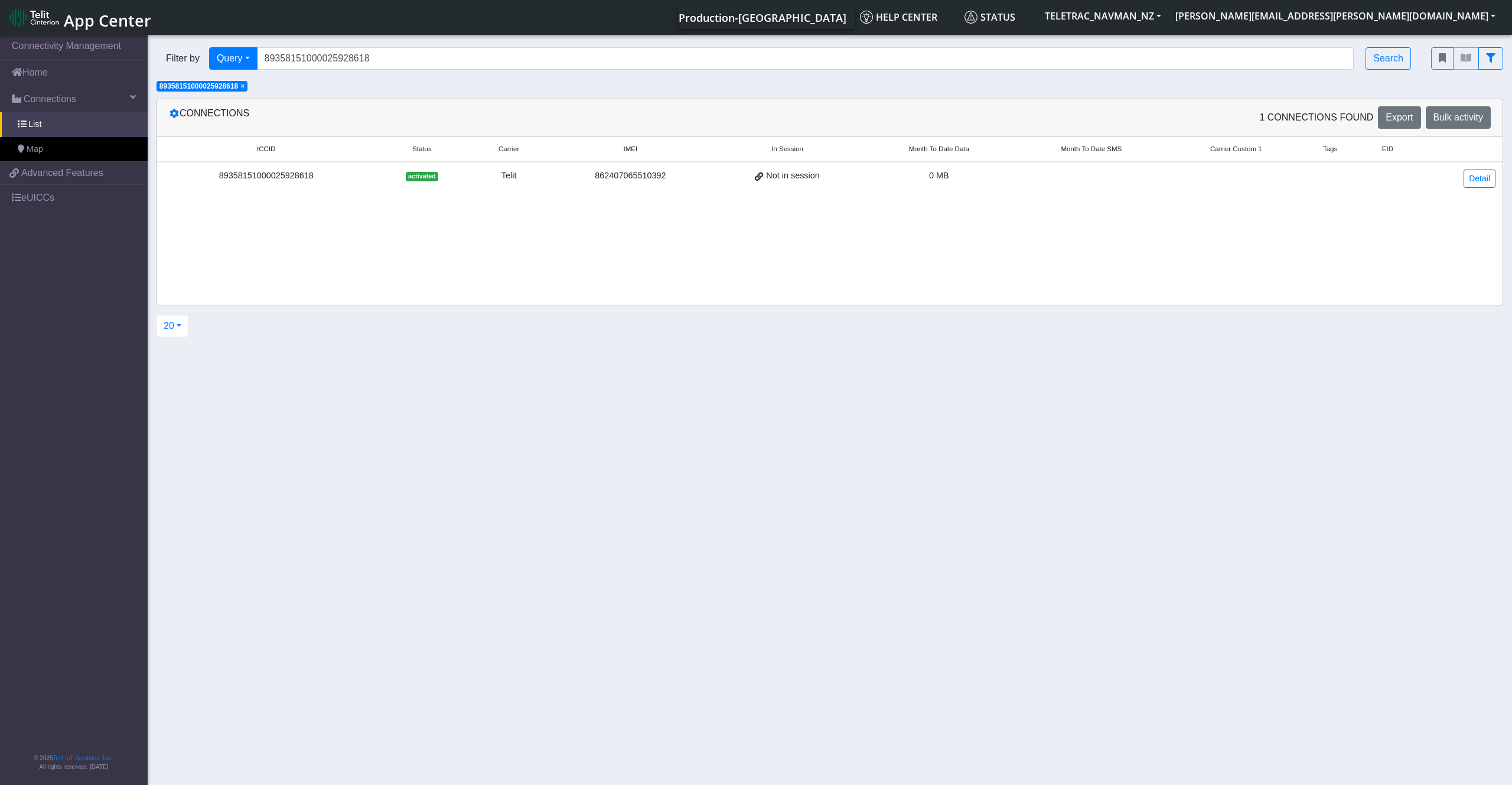
click at [286, 176] on div "89358151000025928618" at bounding box center [266, 176] width 203 height 13
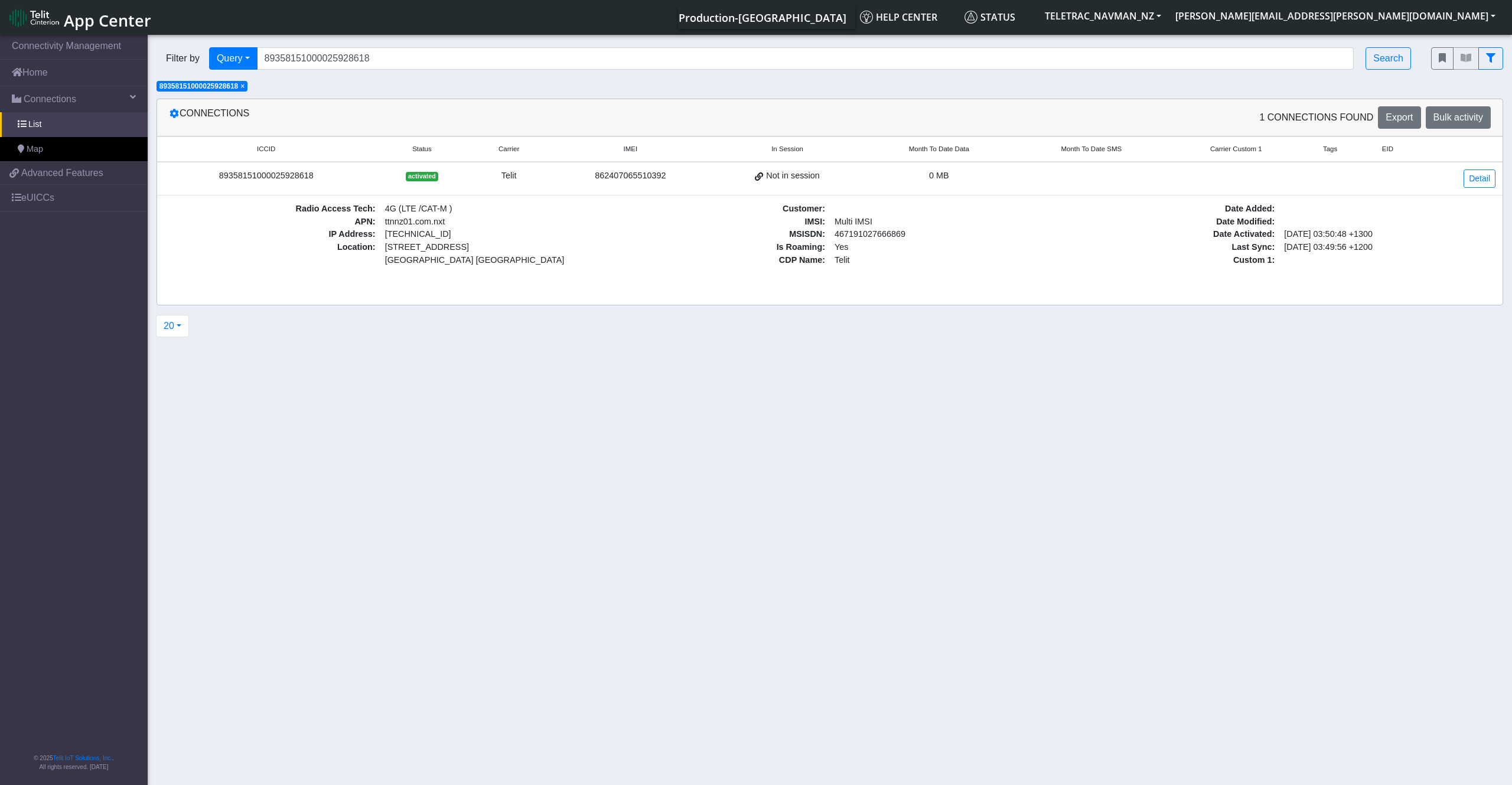
drag, startPoint x: 320, startPoint y: 176, endPoint x: 219, endPoint y: 180, distance: 101.1
click at [219, 180] on div "89358151000025928618" at bounding box center [266, 176] width 203 height 13
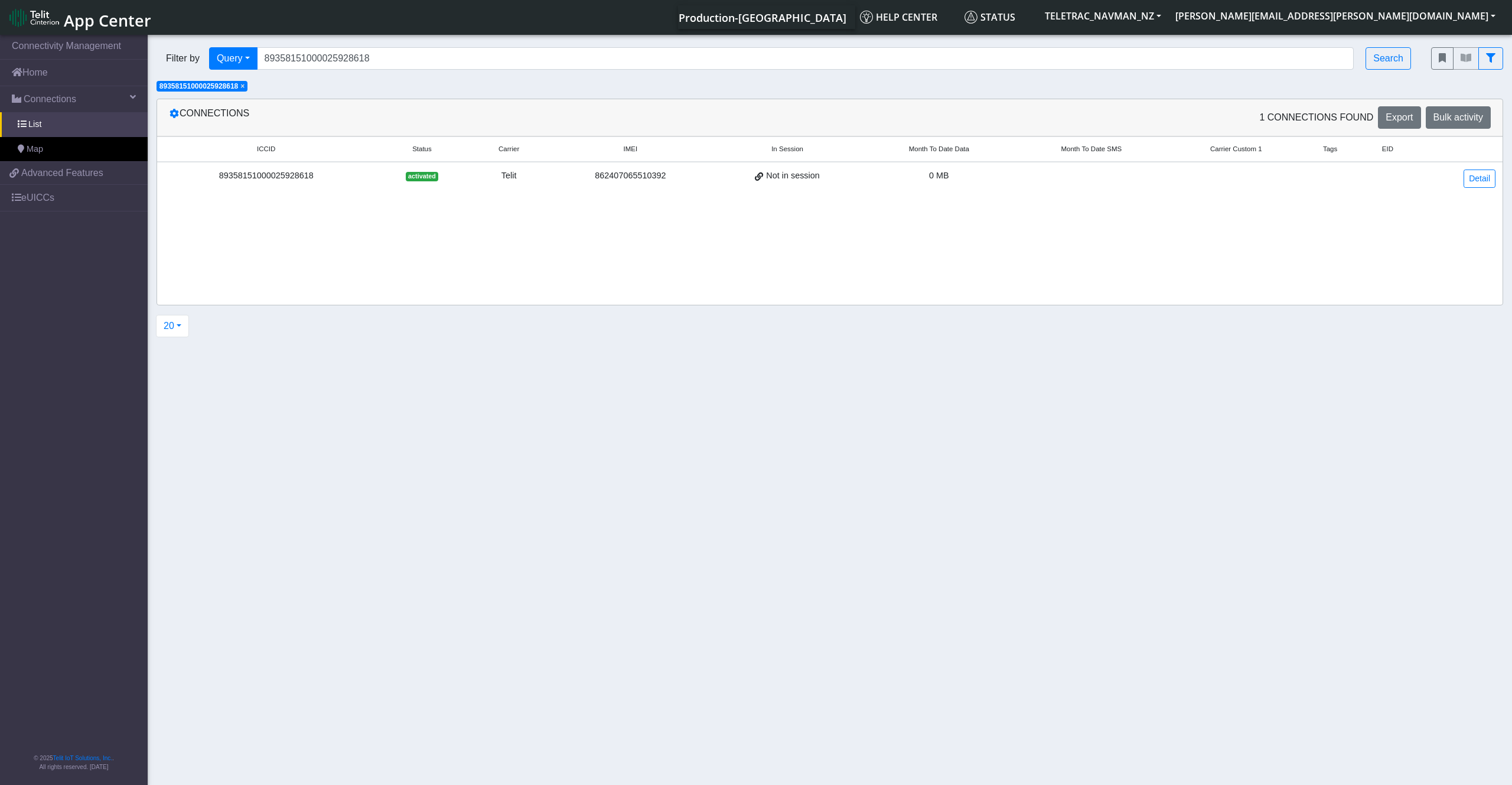
click at [330, 185] on td "89358151000025928618" at bounding box center [266, 178] width 218 height 33
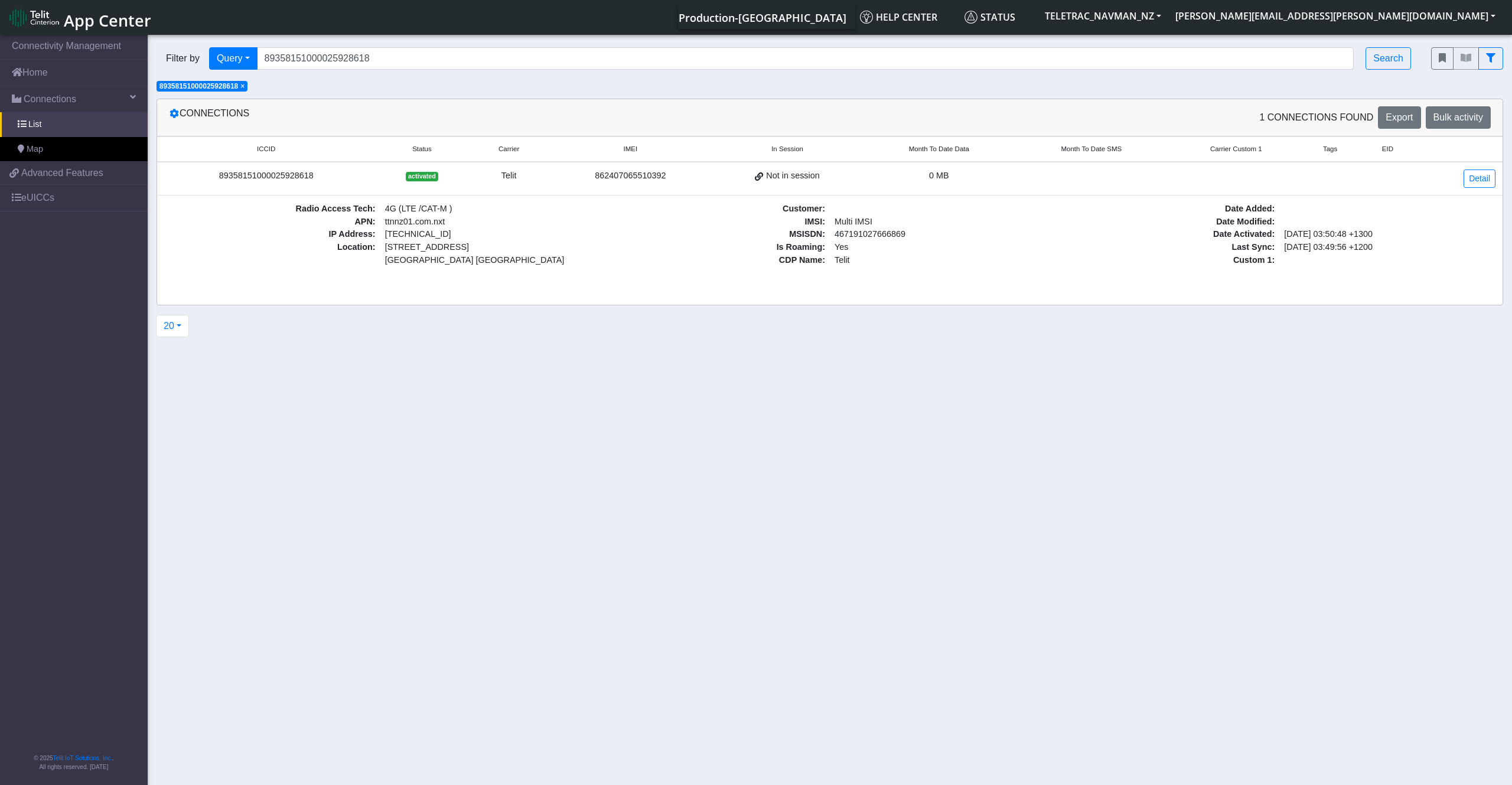
drag, startPoint x: 217, startPoint y: 175, endPoint x: 312, endPoint y: 181, distance: 95.2
click at [312, 181] on div "89358151000025928618" at bounding box center [266, 176] width 203 height 13
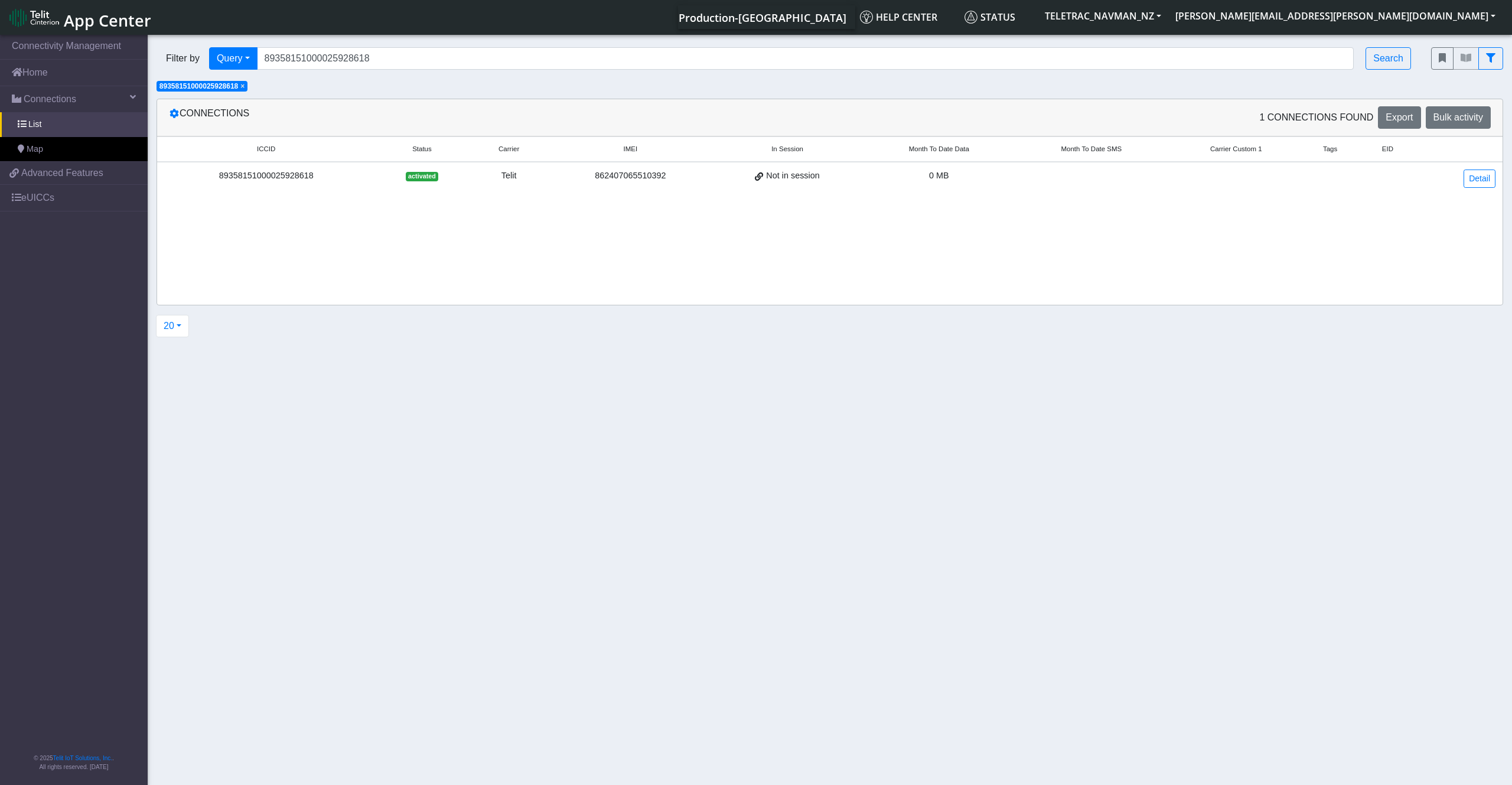
copy div "89358151000025928618"
click at [1487, 180] on link "Detail" at bounding box center [1479, 179] width 32 height 19
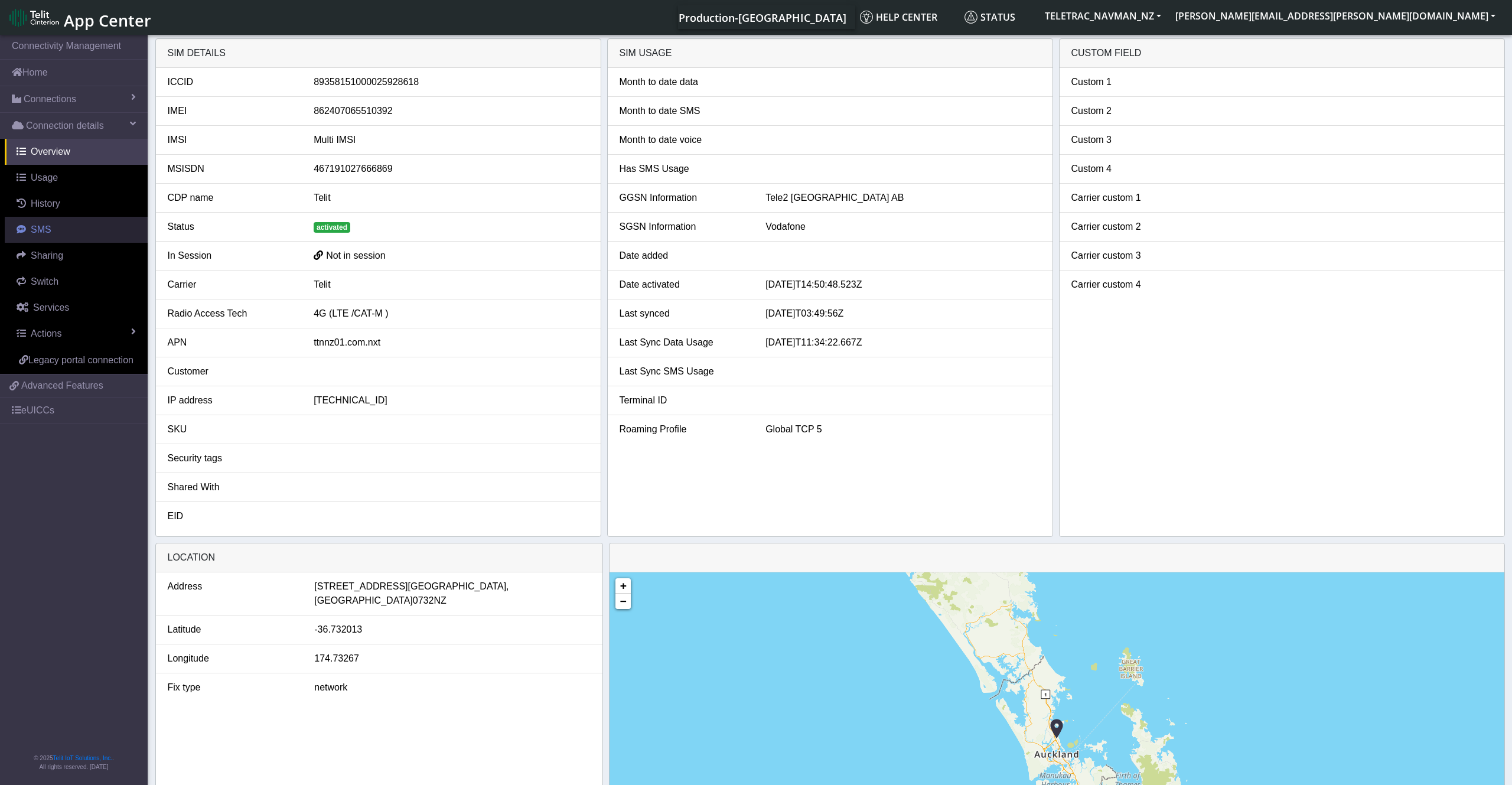
click at [49, 222] on link "SMS" at bounding box center [76, 229] width 143 height 26
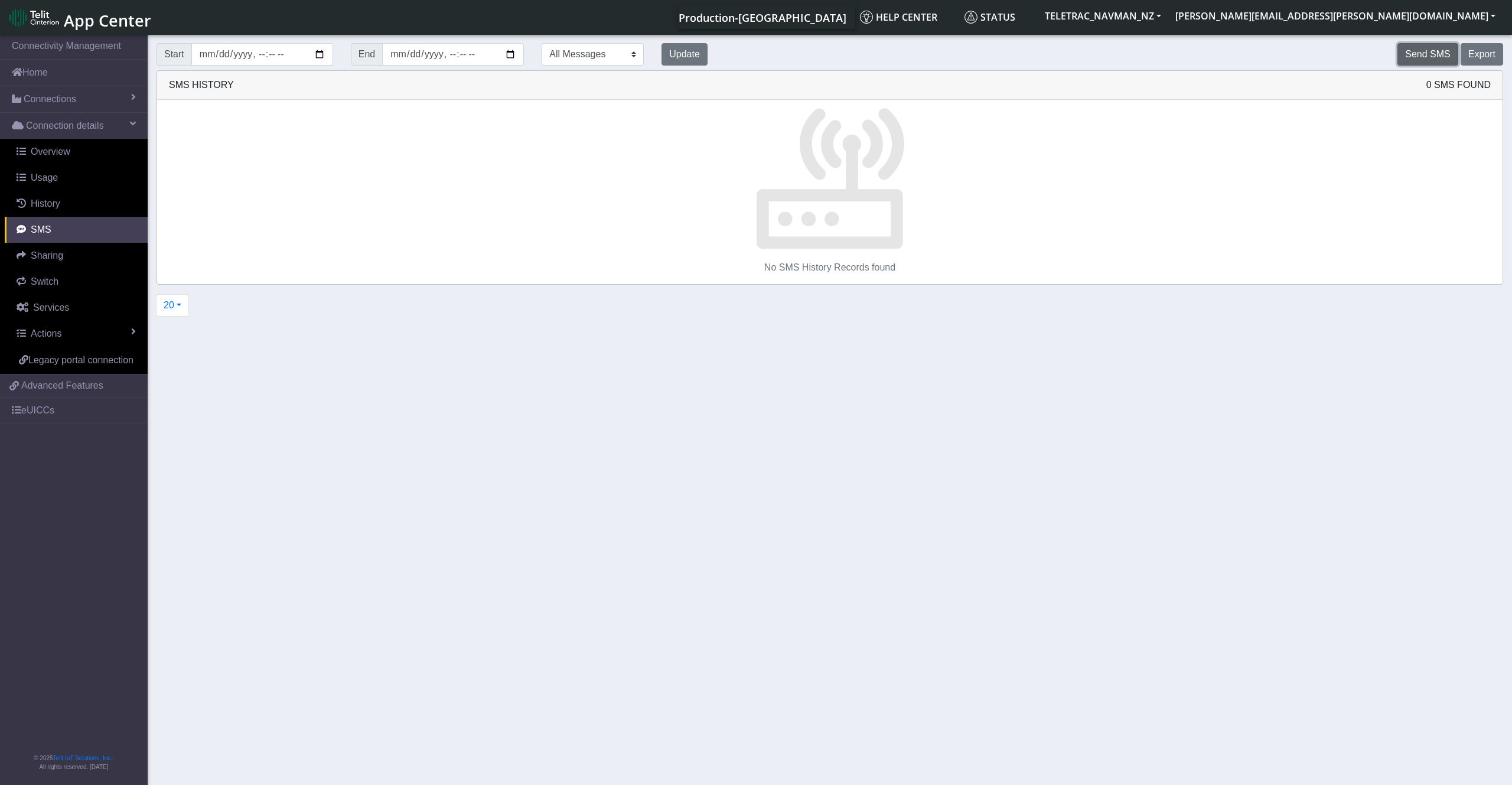
click at [1410, 59] on button "Send SMS" at bounding box center [1427, 54] width 60 height 22
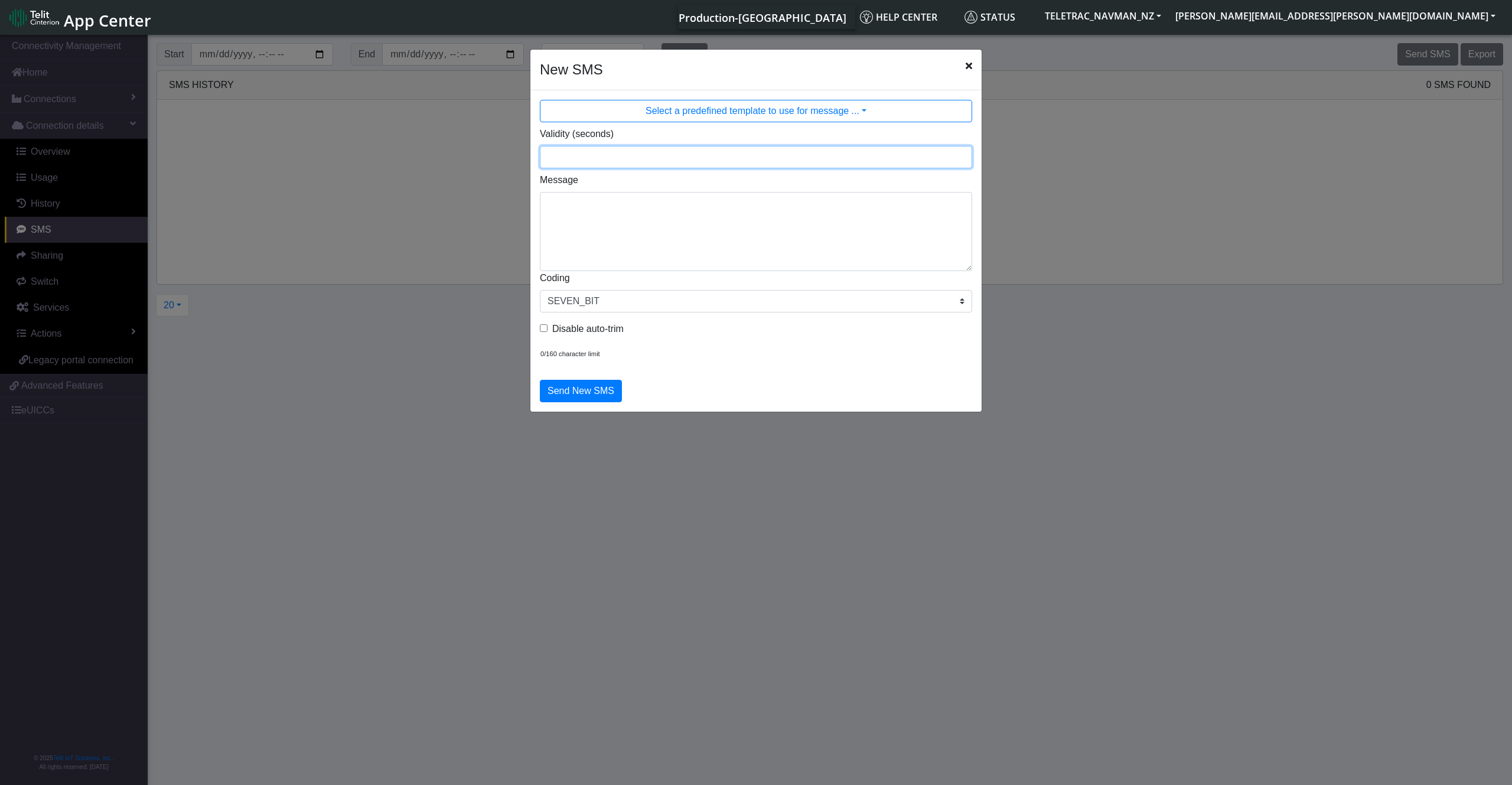
click at [606, 157] on input "Validity (seconds)" at bounding box center [756, 157] width 432 height 22
click at [597, 168] on input "Validity (seconds)" at bounding box center [756, 157] width 432 height 22
type input "86400"
click at [556, 208] on textarea "Message" at bounding box center [756, 232] width 432 height 79
type textarea "!R0"
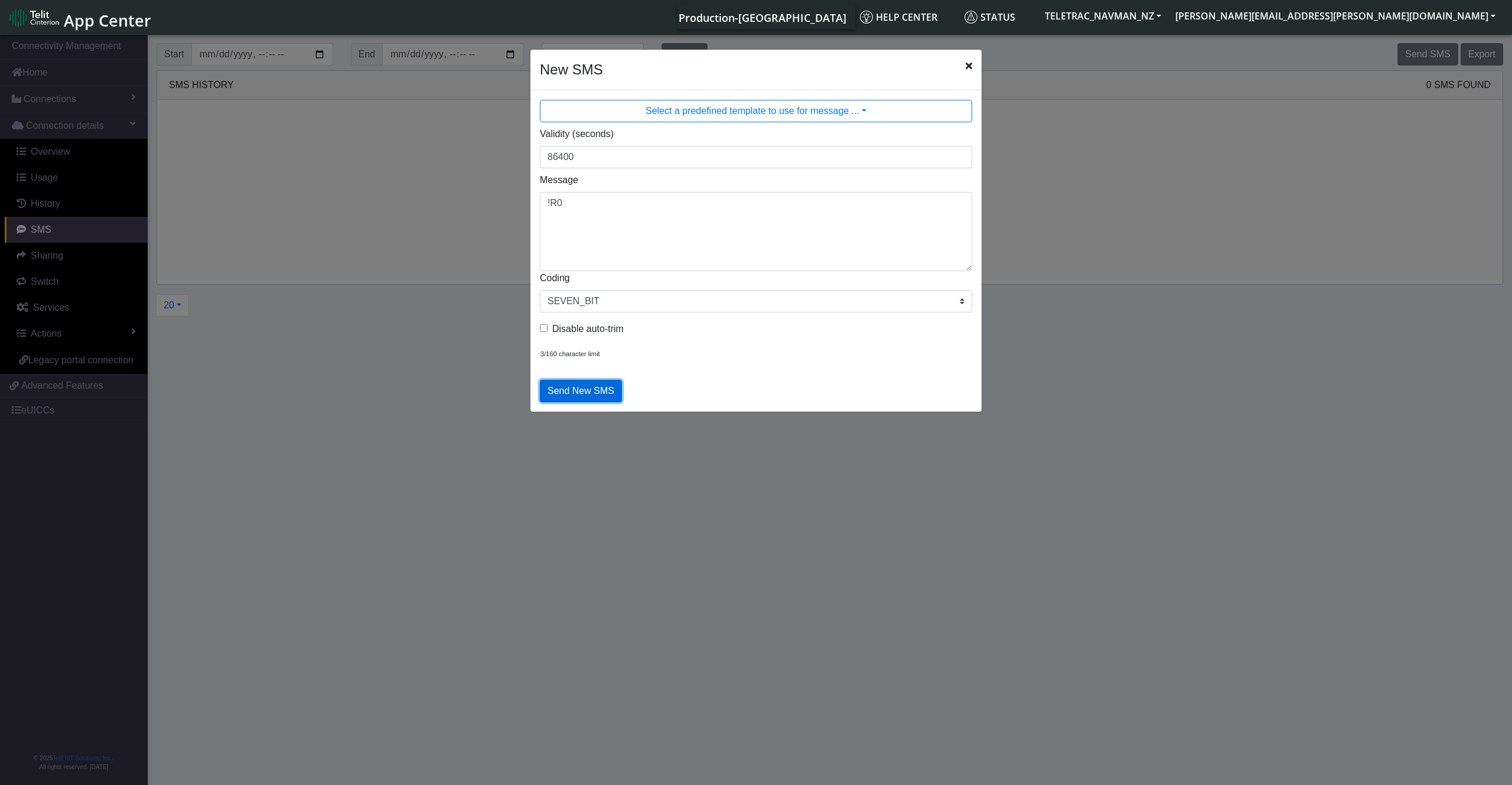
click at [572, 392] on button "Send New SMS" at bounding box center [581, 391] width 82 height 22
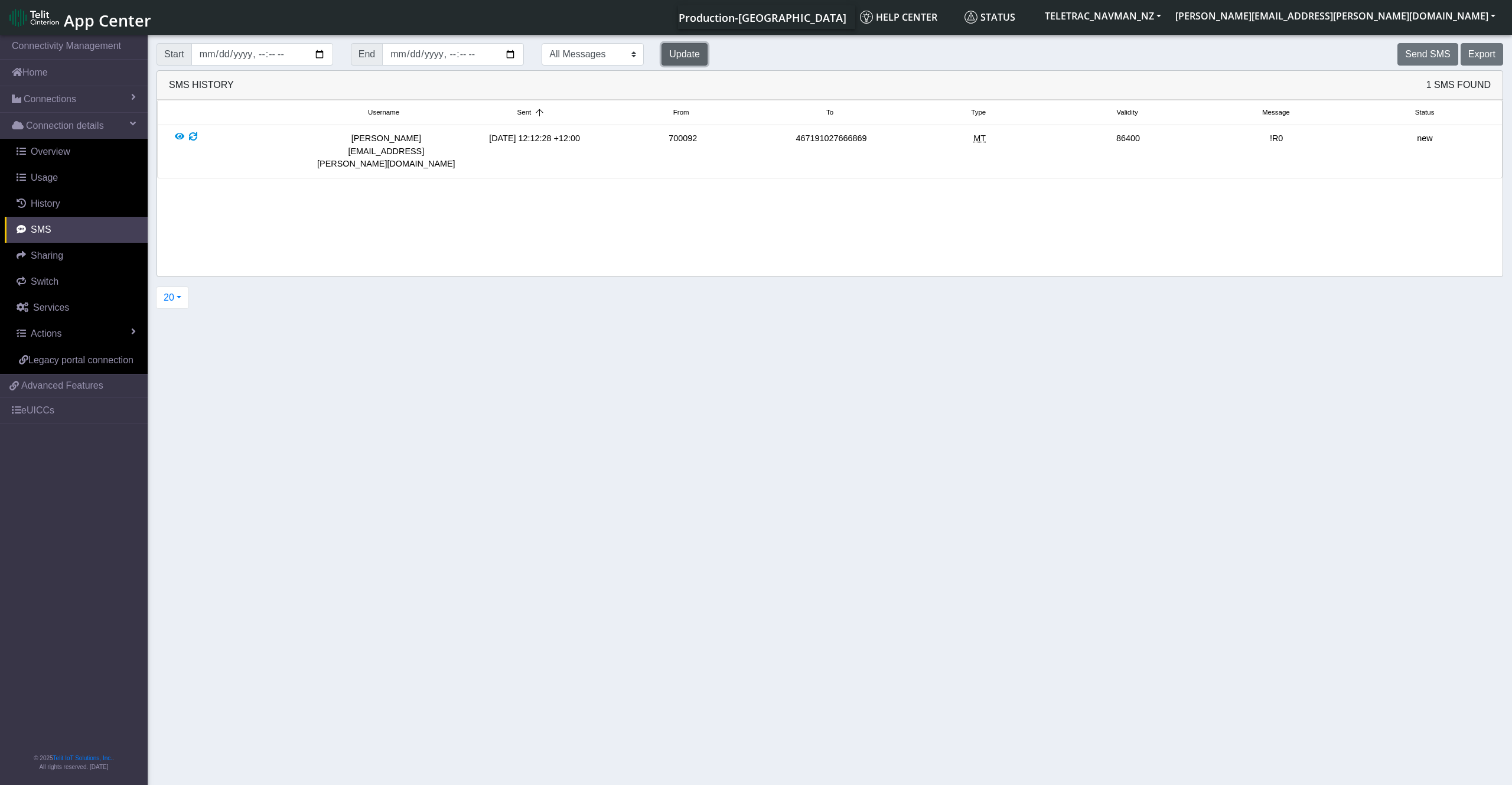
click at [689, 53] on button "Update" at bounding box center [684, 54] width 46 height 22
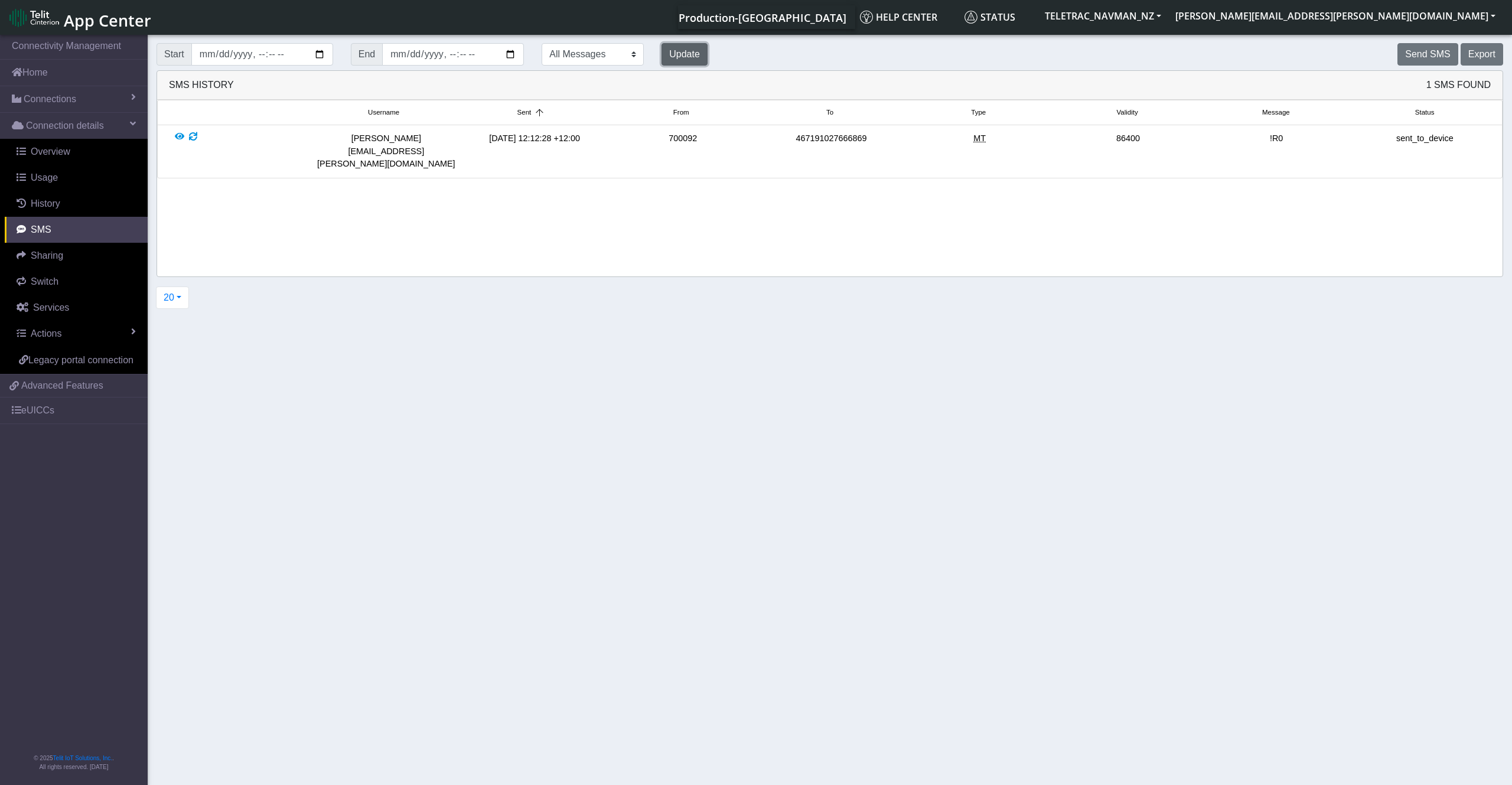
click at [690, 52] on button "Update" at bounding box center [684, 54] width 46 height 22
click at [691, 52] on button "Update" at bounding box center [684, 54] width 46 height 22
click at [693, 52] on button "Update" at bounding box center [684, 54] width 46 height 22
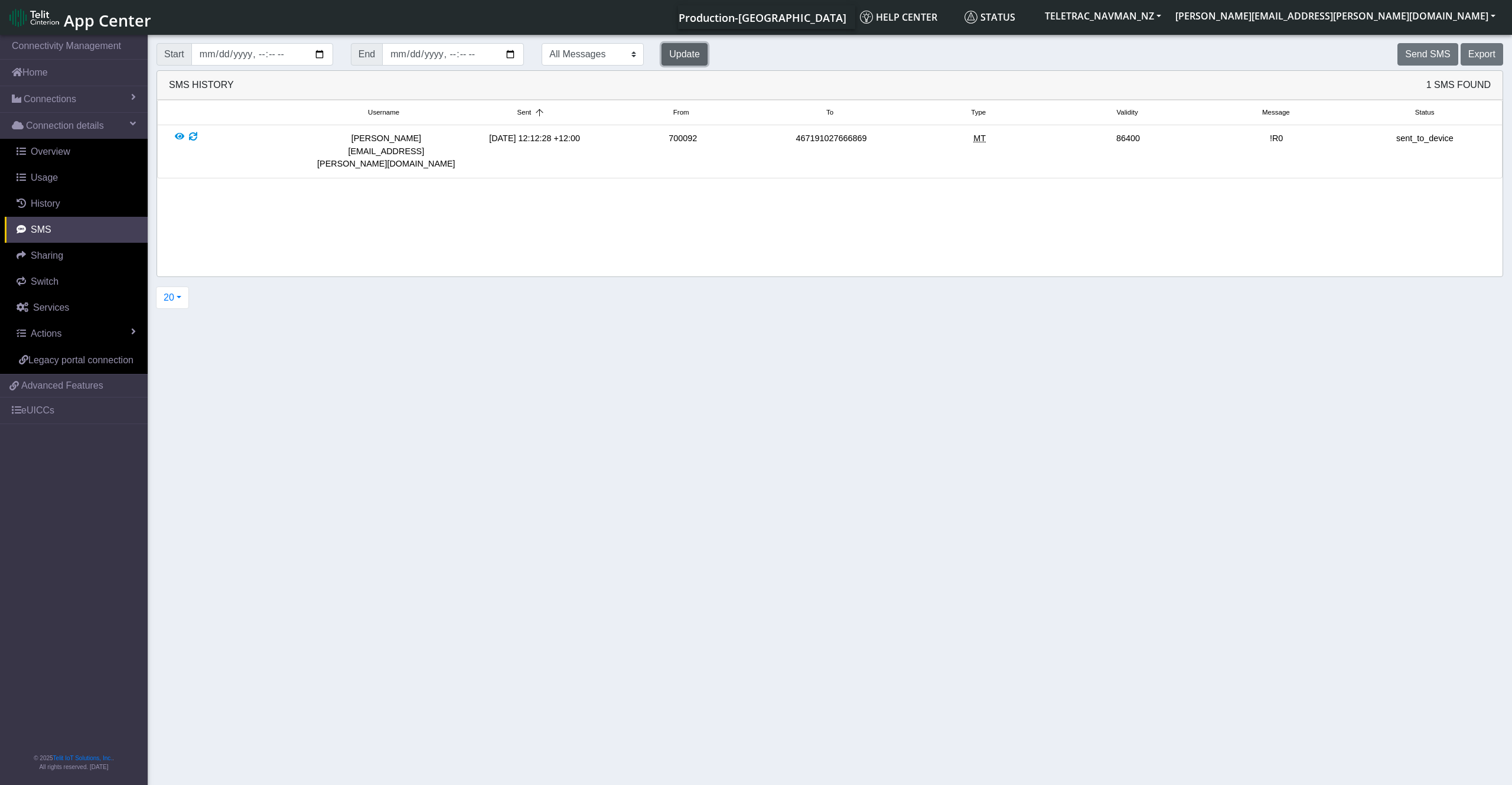
click at [693, 52] on button "Update" at bounding box center [684, 54] width 46 height 22
click at [699, 48] on button "Update" at bounding box center [684, 54] width 46 height 22
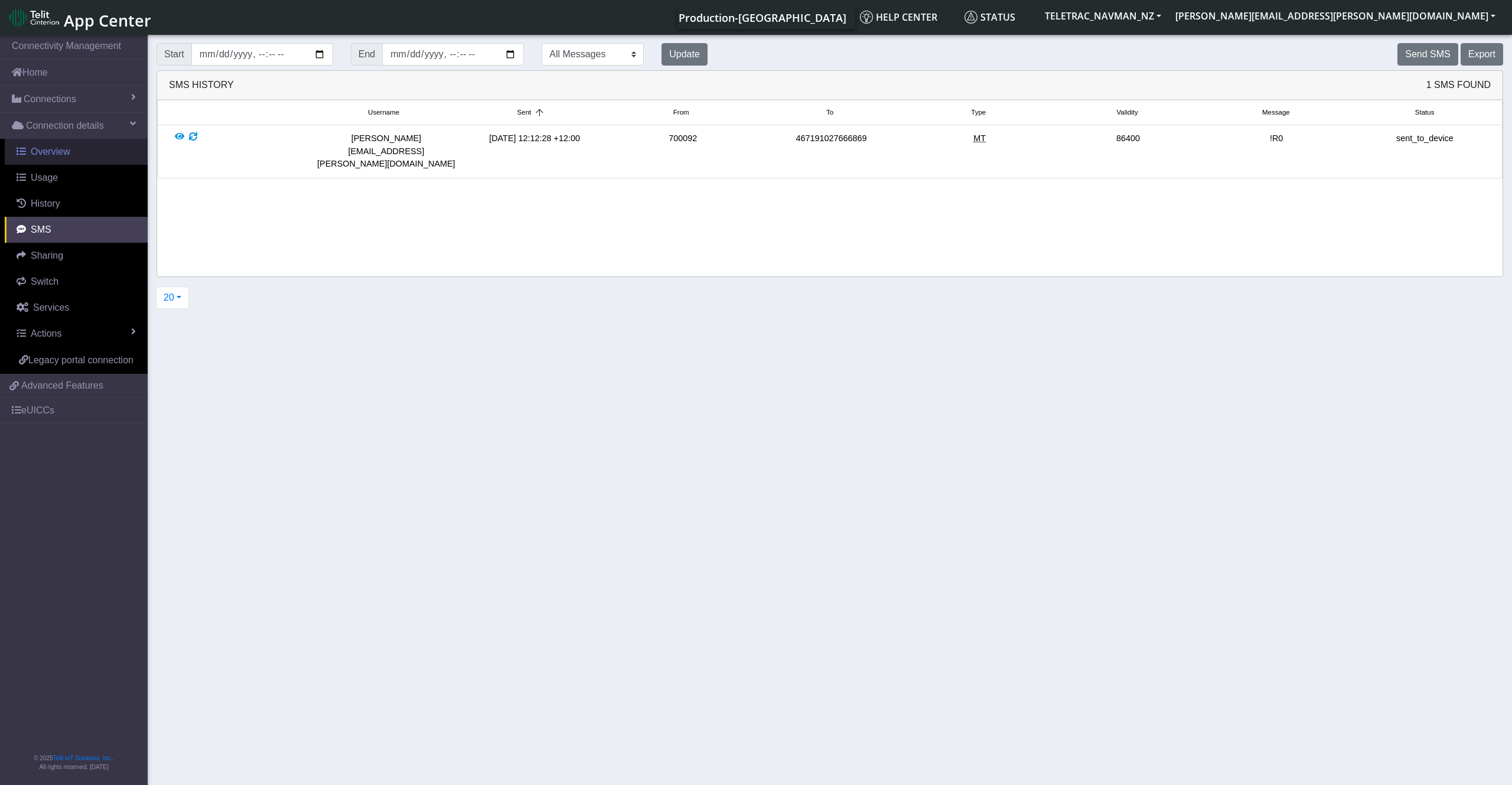
click at [52, 156] on span "Overview" at bounding box center [50, 151] width 40 height 10
